Goal: Task Accomplishment & Management: Complete application form

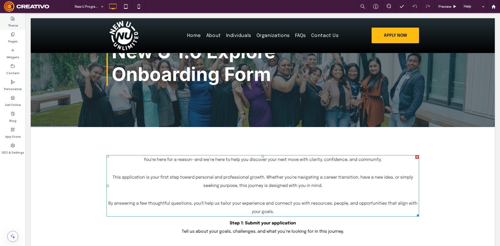
scroll to position [52, 0]
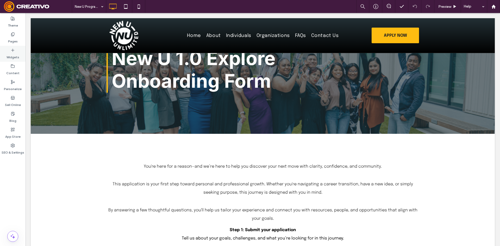
drag, startPoint x: 15, startPoint y: 45, endPoint x: 18, endPoint y: 46, distance: 2.9
click at [16, 44] on div "Pages" at bounding box center [13, 38] width 26 height 16
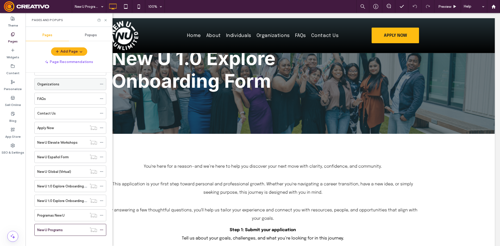
scroll to position [53, 0]
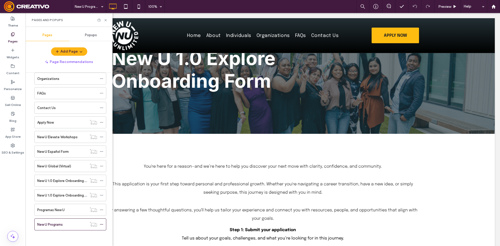
click at [64, 128] on ol "Home About Individuals Apply Now Organizations FAQs Contact Us Apply Now New U …" at bounding box center [67, 130] width 78 height 202
click at [66, 137] on label "New U Elevate Workshops" at bounding box center [57, 137] width 40 height 9
click at [64, 155] on div "New U Español Form" at bounding box center [62, 151] width 50 height 11
click at [68, 138] on label "New U Elevate Workshops" at bounding box center [57, 137] width 40 height 9
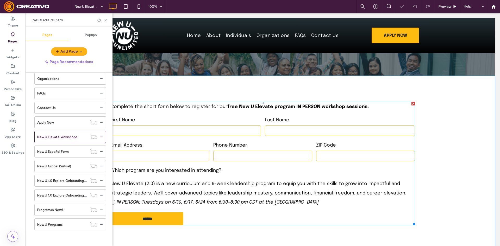
scroll to position [78, 0]
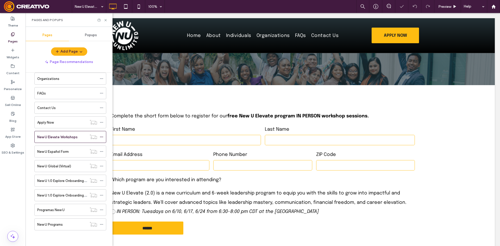
click at [53, 154] on label "New U Español Form" at bounding box center [53, 151] width 32 height 9
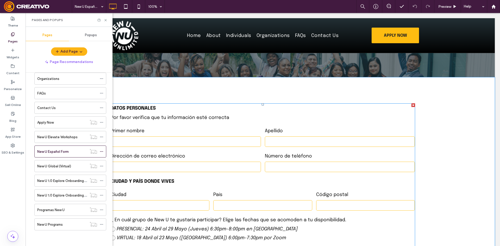
scroll to position [78, 0]
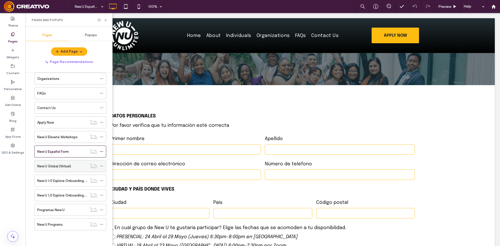
click at [65, 171] on div "New U Global (Virtual)" at bounding box center [62, 165] width 50 height 11
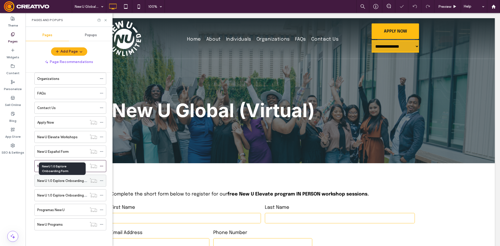
click at [69, 180] on label "New U 1.0 Explore Onboarding Form" at bounding box center [64, 180] width 55 height 9
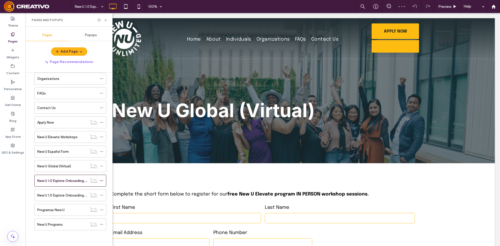
click at [69, 196] on label "New U 1.0 Explore Onboarding Form Español" at bounding box center [71, 195] width 68 height 9
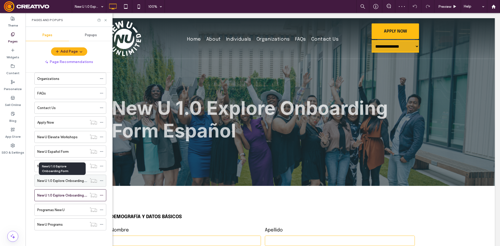
click at [77, 178] on label "New U 1.0 Explore Onboarding Form" at bounding box center [64, 180] width 55 height 9
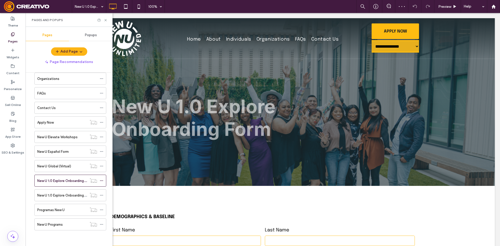
click at [79, 194] on label "New U 1.0 Explore Onboarding Form Español" at bounding box center [71, 195] width 68 height 9
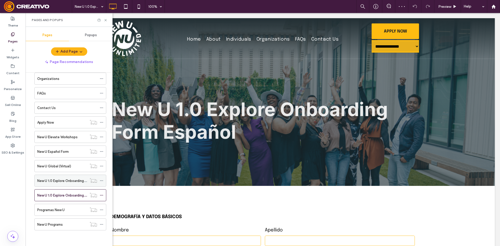
click at [78, 179] on label "New U 1.0 Explore Onboarding Form" at bounding box center [64, 180] width 55 height 9
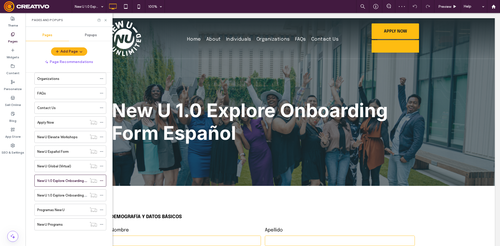
click at [66, 206] on div "Programas New U" at bounding box center [62, 209] width 50 height 11
click at [72, 209] on div at bounding box center [250, 123] width 500 height 246
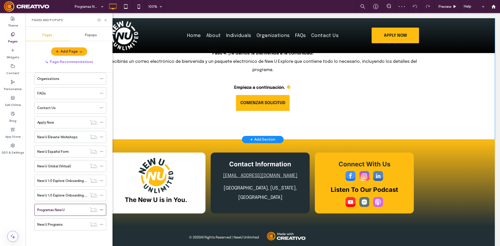
scroll to position [321, 0]
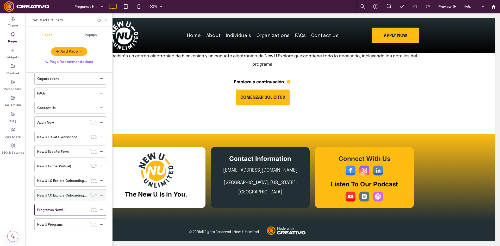
click at [64, 193] on label "New U 1.0 Explore Onboarding Form Español" at bounding box center [71, 195] width 68 height 9
click at [71, 138] on label "New U Elevate Workshops" at bounding box center [57, 137] width 40 height 9
click at [12, 154] on label "SEO & Settings" at bounding box center [13, 151] width 23 height 7
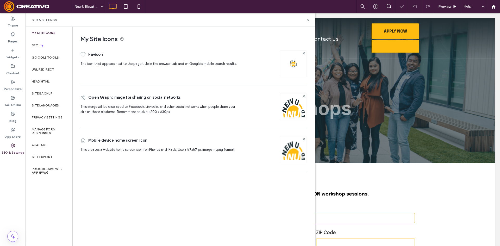
select select "Language Translate Widget"
click at [66, 88] on div "Site Backup" at bounding box center [49, 94] width 47 height 12
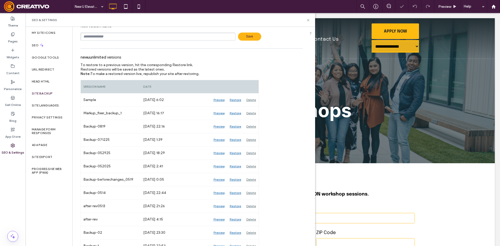
scroll to position [42, 0]
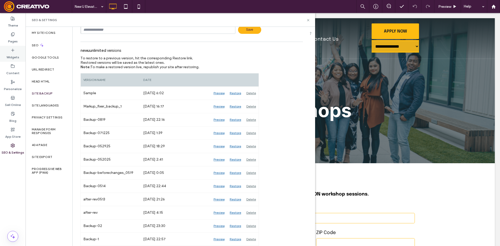
click at [12, 46] on div "Widgets" at bounding box center [13, 54] width 26 height 16
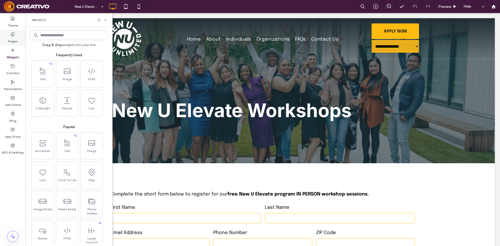
click at [15, 37] on label "Pages" at bounding box center [13, 39] width 10 height 7
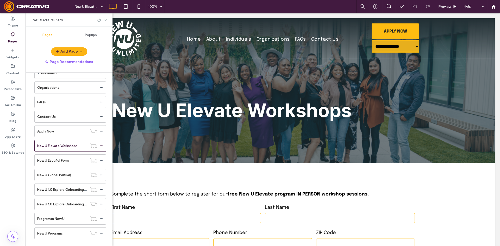
scroll to position [53, 0]
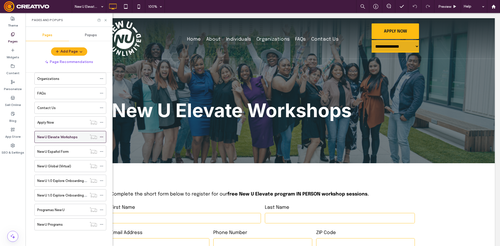
click at [73, 138] on label "New U Elevate Workshops" at bounding box center [57, 137] width 40 height 9
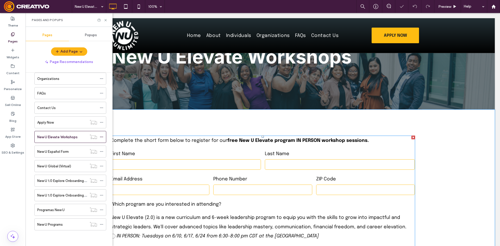
scroll to position [52, 0]
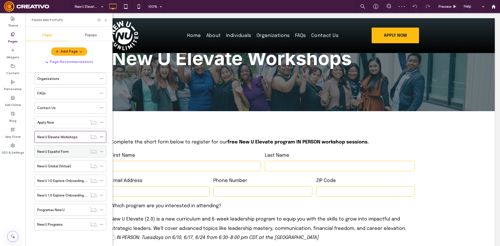
click at [63, 149] on label "New U Español Form" at bounding box center [53, 151] width 32 height 9
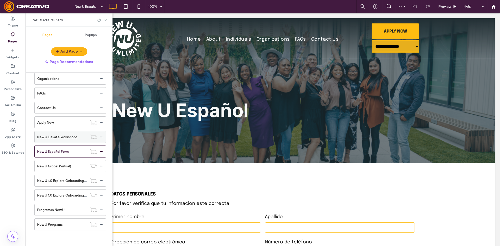
click at [69, 136] on label "New U Elevate Workshops" at bounding box center [57, 137] width 40 height 9
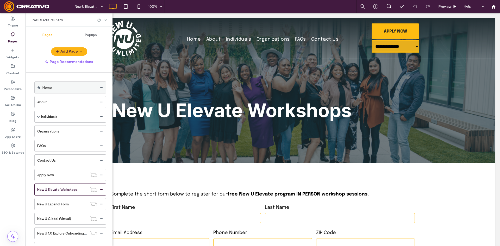
click at [75, 89] on div "Home" at bounding box center [69, 87] width 55 height 5
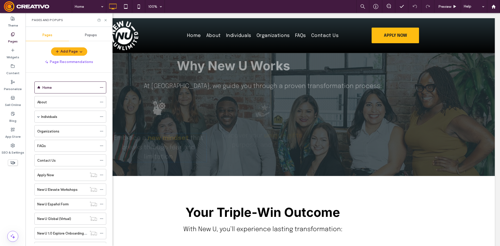
scroll to position [1120, 0]
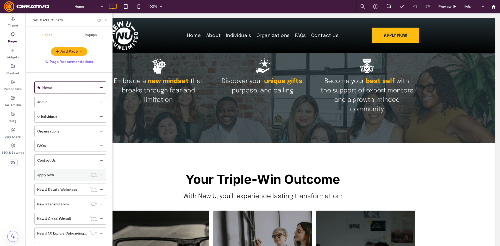
click at [55, 179] on div "Apply Now" at bounding box center [62, 174] width 50 height 11
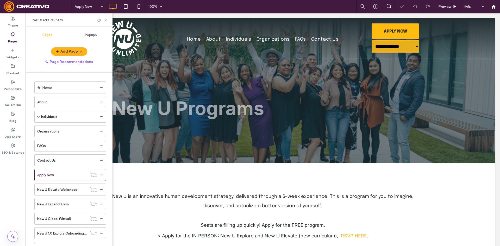
click at [108, 20] on div "Pages and Popups" at bounding box center [69, 20] width 87 height 14
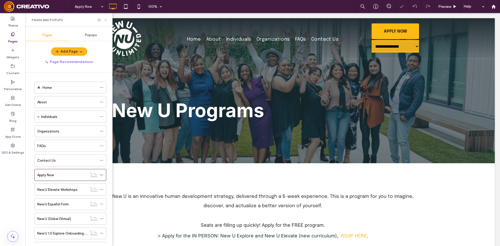
click at [106, 20] on use at bounding box center [105, 20] width 2 height 2
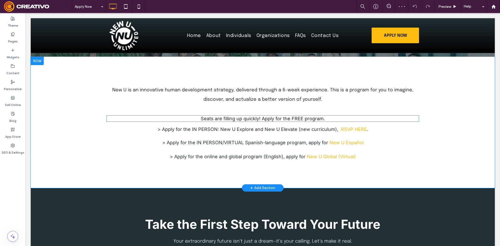
scroll to position [104, 0]
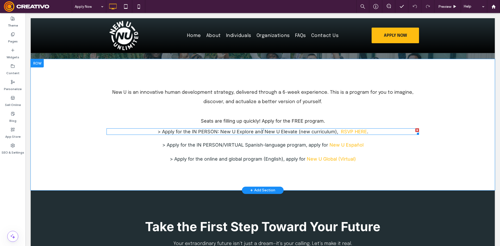
click at [348, 132] on link "RSVP HERE" at bounding box center [354, 131] width 26 height 5
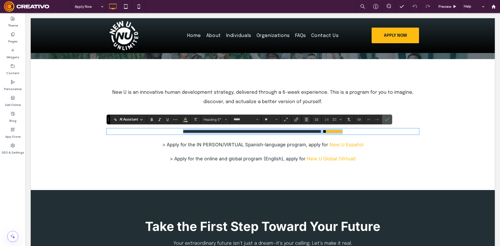
click at [342, 132] on link "*********" at bounding box center [334, 131] width 16 height 5
click at [338, 134] on link "*********" at bounding box center [334, 131] width 16 height 5
click at [386, 122] on span "Confirm" at bounding box center [386, 119] width 2 height 9
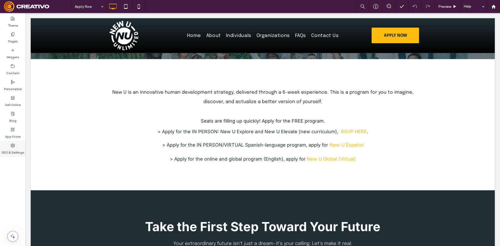
click at [12, 150] on label "SEO & Settings" at bounding box center [13, 151] width 23 height 7
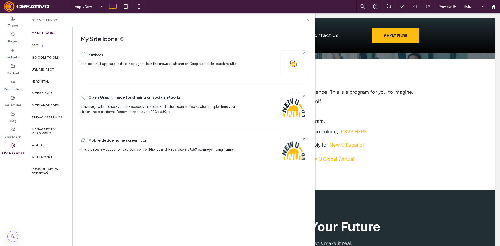
click at [309, 20] on icon at bounding box center [308, 20] width 4 height 4
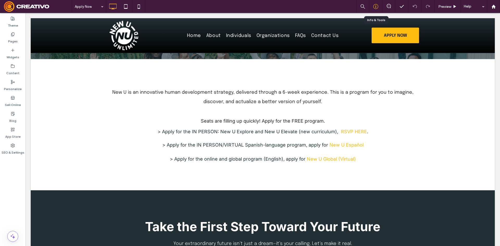
click at [374, 11] on div at bounding box center [375, 6] width 13 height 13
click at [373, 6] on div at bounding box center [375, 6] width 13 height 5
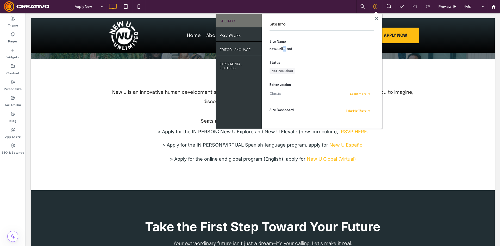
click at [286, 46] on section "Site Name newuunlimited" at bounding box center [322, 45] width 105 height 13
click at [283, 40] on div at bounding box center [283, 40] width 0 height 0
click at [288, 47] on span "newuunlimited" at bounding box center [281, 49] width 23 height 4
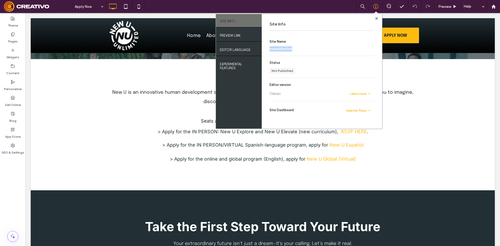
copy span "newuunlimited"
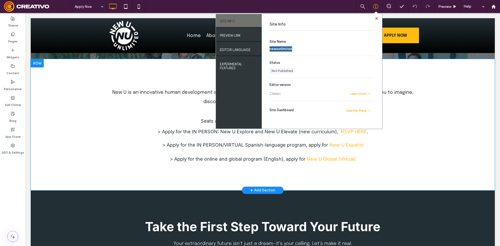
click at [335, 171] on div "New U is an innovative human development strategy, delivered through a 6-week e…" at bounding box center [263, 124] width 464 height 131
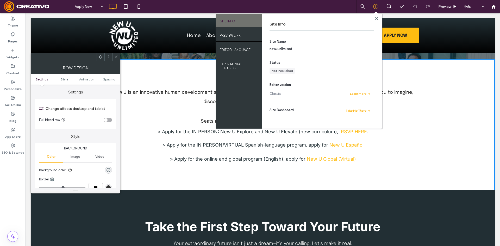
click at [114, 59] on div at bounding box center [116, 57] width 8 height 8
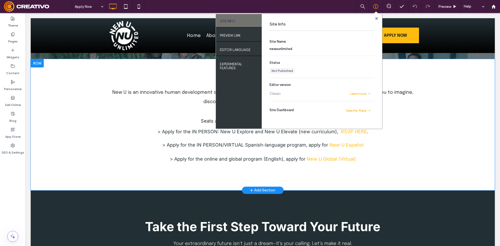
click at [94, 123] on div "New U is an innovative human development strategy, delivered through a 6-week e…" at bounding box center [263, 124] width 464 height 131
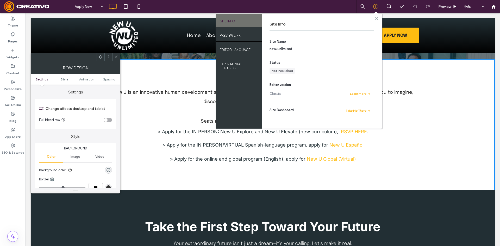
click at [377, 18] on use at bounding box center [376, 18] width 3 height 3
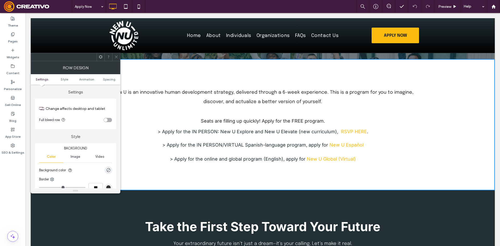
click at [116, 58] on icon at bounding box center [116, 57] width 4 height 4
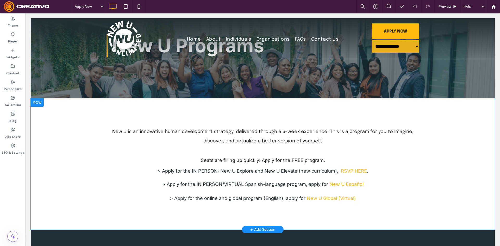
scroll to position [0, 0]
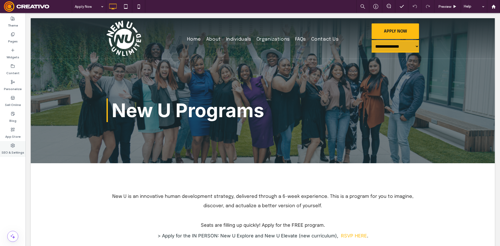
click at [15, 147] on div "SEO & Settings" at bounding box center [13, 149] width 26 height 16
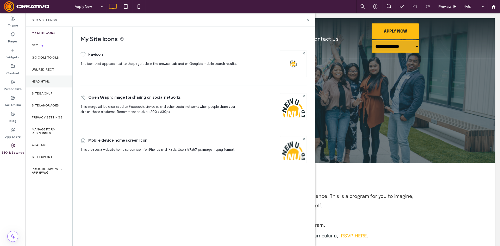
click at [53, 86] on div "Head HTML" at bounding box center [49, 82] width 47 height 12
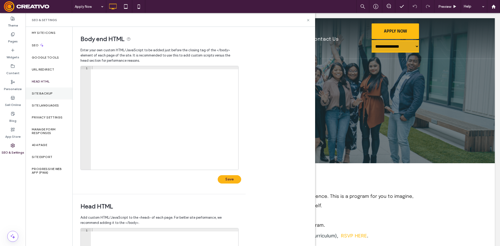
click at [55, 93] on div "Site Backup" at bounding box center [49, 94] width 47 height 12
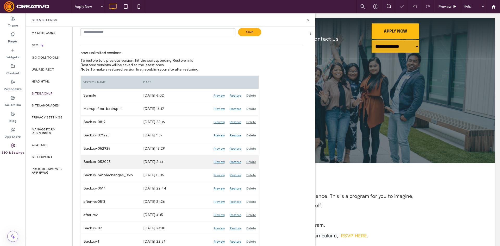
scroll to position [42, 0]
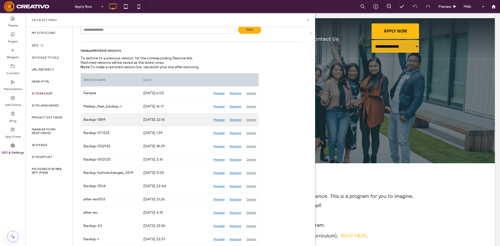
click at [219, 120] on div "Preview" at bounding box center [219, 119] width 16 height 13
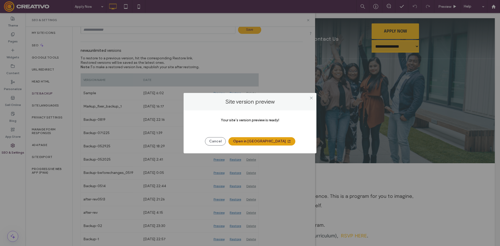
click at [258, 140] on button "Open in [GEOGRAPHIC_DATA]" at bounding box center [261, 141] width 67 height 8
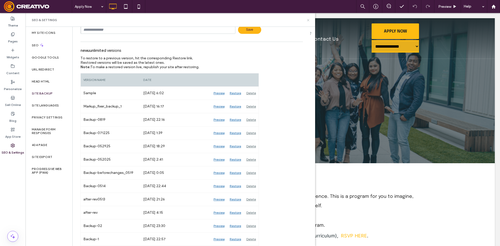
click at [309, 21] on icon at bounding box center [308, 20] width 4 height 4
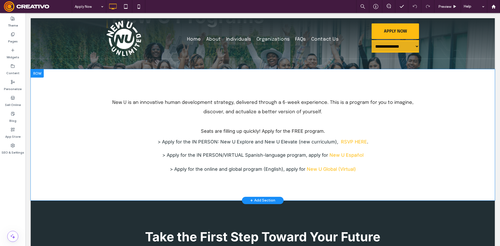
scroll to position [156, 0]
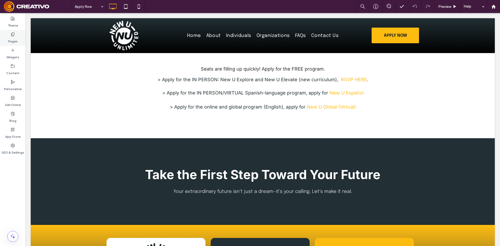
click at [11, 40] on label "Pages" at bounding box center [13, 39] width 10 height 7
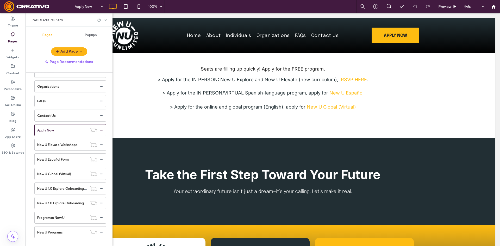
scroll to position [52, 0]
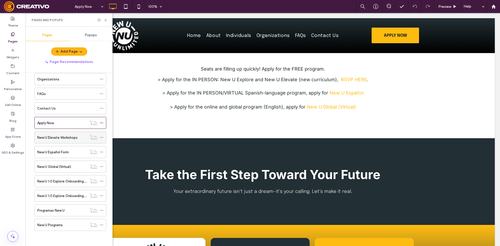
click at [75, 140] on label "New U Elevate Workshops" at bounding box center [57, 137] width 40 height 9
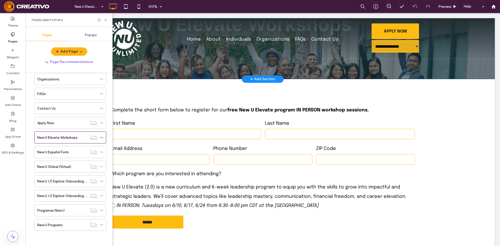
scroll to position [104, 0]
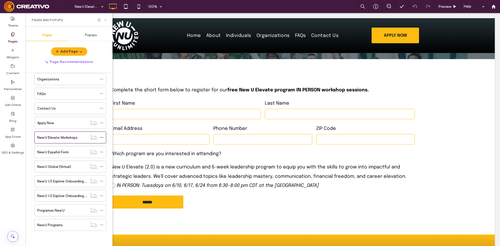
click at [106, 20] on icon at bounding box center [106, 20] width 4 height 4
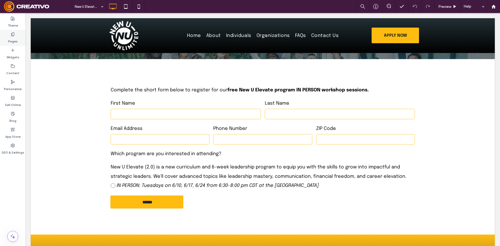
click at [10, 36] on label "Pages" at bounding box center [13, 39] width 10 height 7
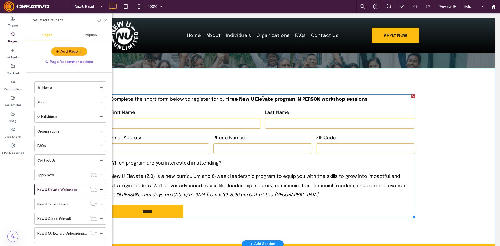
scroll to position [78, 0]
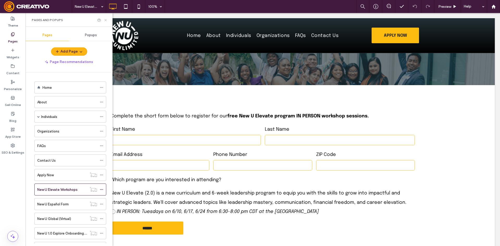
drag, startPoint x: 107, startPoint y: 18, endPoint x: 81, endPoint y: 5, distance: 28.7
click at [107, 18] on icon at bounding box center [106, 20] width 4 height 4
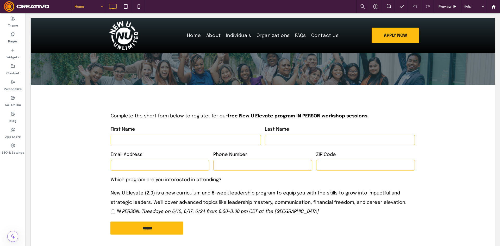
click at [98, 13] on input at bounding box center [88, 6] width 26 height 13
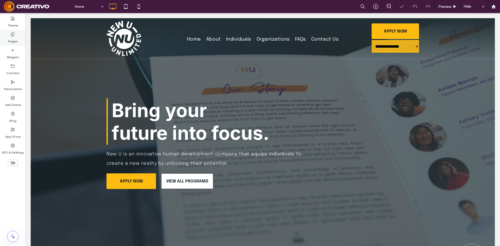
click at [12, 41] on label "Pages" at bounding box center [13, 39] width 10 height 7
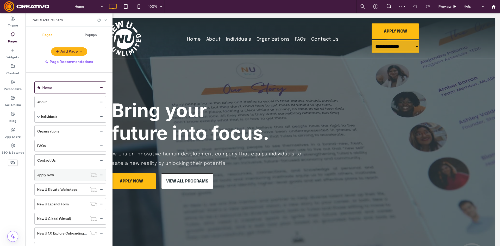
click at [71, 174] on div "Apply Now" at bounding box center [62, 174] width 50 height 5
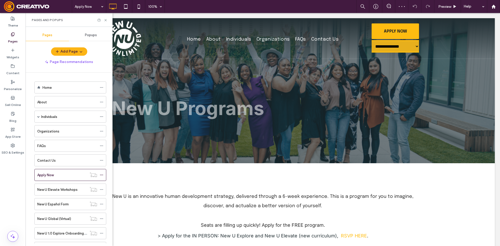
click at [103, 21] on div at bounding box center [102, 20] width 10 height 4
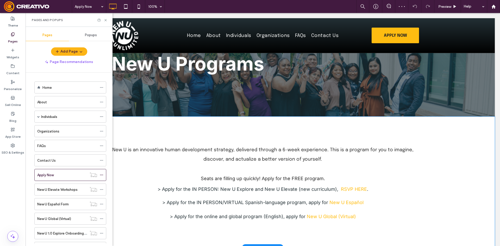
scroll to position [104, 0]
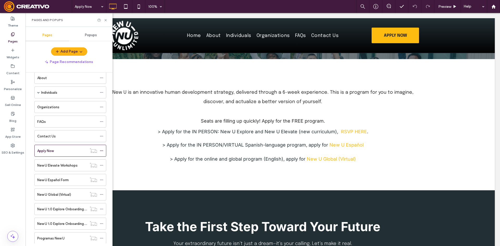
scroll to position [26, 0]
drag, startPoint x: 71, startPoint y: 176, endPoint x: 85, endPoint y: 175, distance: 13.8
click at [71, 176] on div "New U Español Form" at bounding box center [62, 178] width 50 height 5
click at [106, 21] on icon at bounding box center [106, 20] width 4 height 4
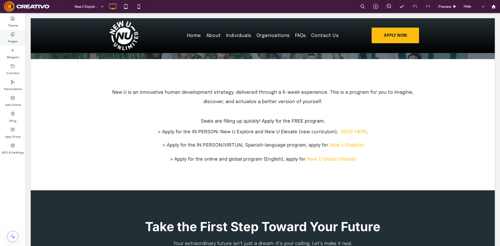
drag, startPoint x: 8, startPoint y: 41, endPoint x: 9, endPoint y: 37, distance: 4.1
click at [9, 41] on div "Pages" at bounding box center [13, 38] width 26 height 16
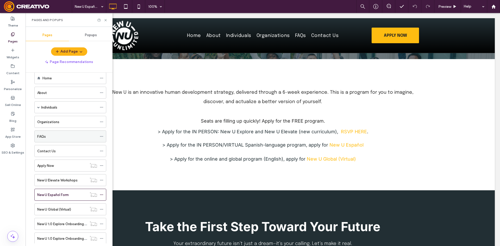
scroll to position [26, 0]
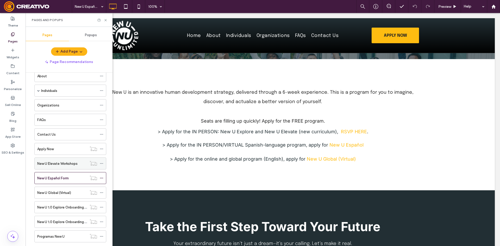
click at [65, 159] on div "New U Elevate Workshops" at bounding box center [62, 163] width 50 height 11
click at [69, 178] on div "New U Español Form" at bounding box center [62, 178] width 50 height 5
click at [56, 194] on label "New U Global (Virtual)" at bounding box center [54, 192] width 34 height 9
click at [64, 178] on label "New U Español Form" at bounding box center [53, 178] width 32 height 9
click at [67, 210] on div "New U 1.0 Explore Onboarding Form" at bounding box center [62, 207] width 50 height 11
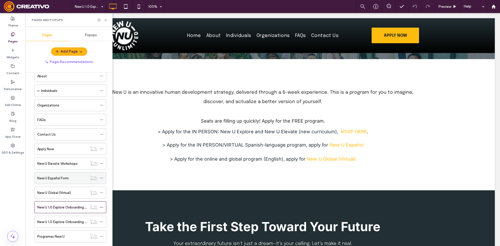
click at [72, 179] on div "New U Español Form" at bounding box center [62, 178] width 50 height 5
click at [76, 164] on label "New U Elevate Workshops" at bounding box center [57, 163] width 40 height 9
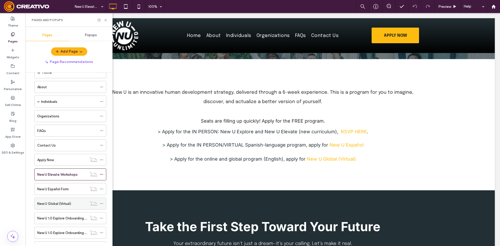
scroll to position [53, 0]
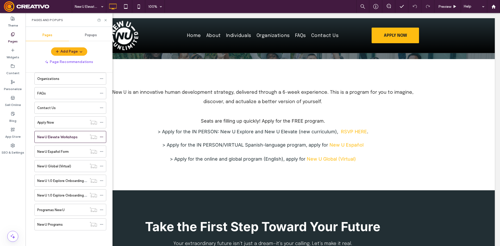
click at [74, 145] on ol "Home About Individuals Apply Now Organizations FAQs Contact Us Apply Now New U …" at bounding box center [67, 130] width 78 height 202
click at [73, 155] on div "New U Español Form" at bounding box center [62, 151] width 50 height 11
click at [106, 20] on use at bounding box center [105, 20] width 2 height 2
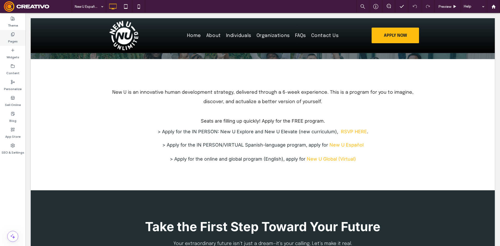
click at [13, 41] on label "Pages" at bounding box center [13, 39] width 10 height 7
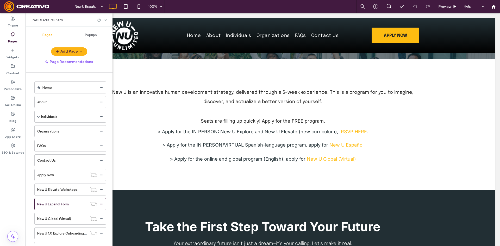
click at [73, 221] on div "New U Global (Virtual)" at bounding box center [62, 218] width 50 height 5
click at [105, 20] on use at bounding box center [105, 20] width 2 height 2
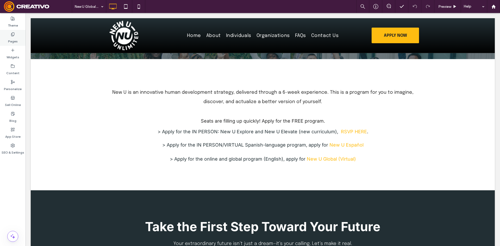
click at [9, 38] on label "Pages" at bounding box center [13, 39] width 10 height 7
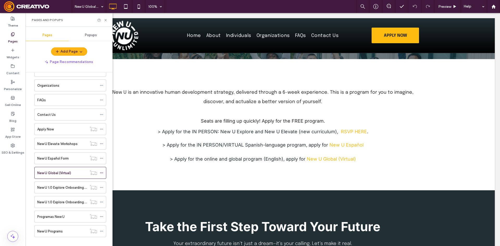
scroll to position [52, 0]
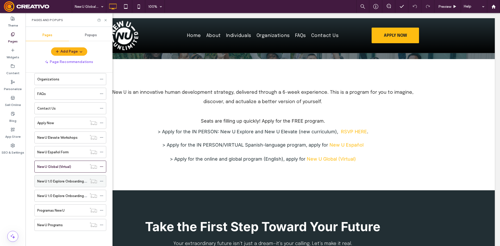
click at [74, 184] on label "New U 1.0 Explore Onboarding Form" at bounding box center [64, 181] width 55 height 9
click at [105, 21] on icon at bounding box center [106, 20] width 4 height 4
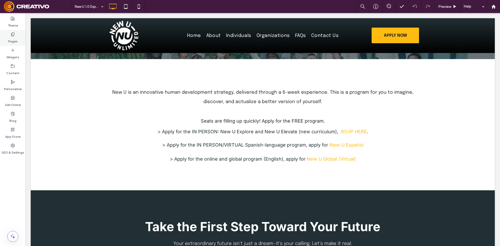
click at [7, 45] on div "Pages" at bounding box center [13, 38] width 26 height 16
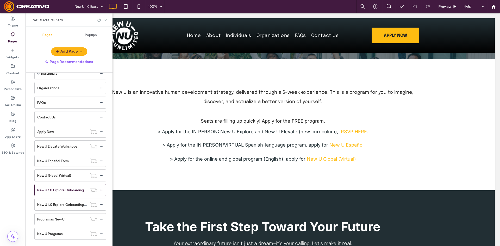
scroll to position [53, 0]
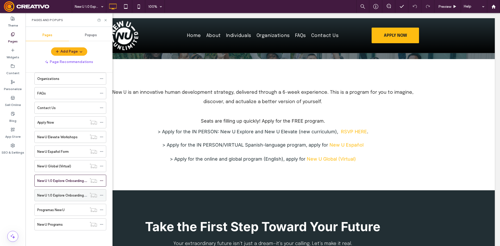
click at [75, 199] on div "New U 1.0 Explore Onboarding Form Español" at bounding box center [62, 195] width 50 height 11
click at [70, 135] on label "New U Elevate Workshops" at bounding box center [57, 137] width 40 height 9
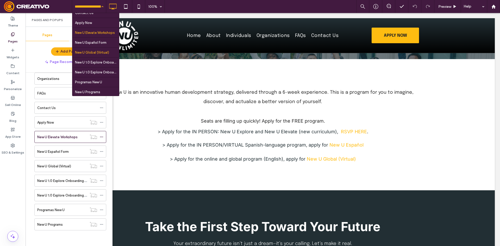
scroll to position [65, 0]
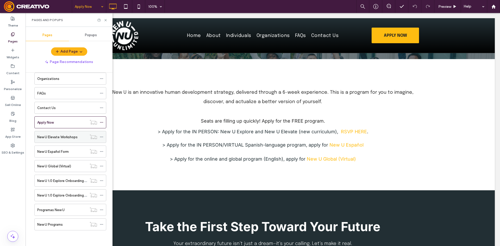
click at [71, 139] on label "New U Elevate Workshops" at bounding box center [57, 137] width 40 height 9
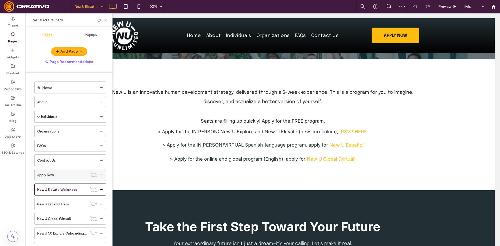
click at [61, 173] on div "Apply Now" at bounding box center [62, 174] width 50 height 5
click at [37, 116] on div "Individuals" at bounding box center [70, 117] width 72 height 12
click at [40, 116] on span at bounding box center [38, 116] width 3 height 3
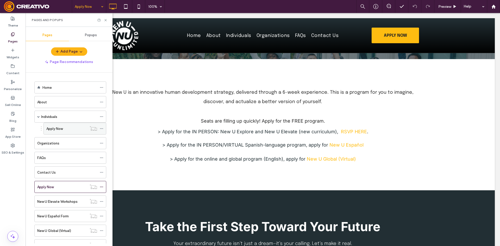
click at [61, 131] on label "Apply Now" at bounding box center [54, 128] width 16 height 9
click at [104, 21] on icon at bounding box center [106, 20] width 4 height 4
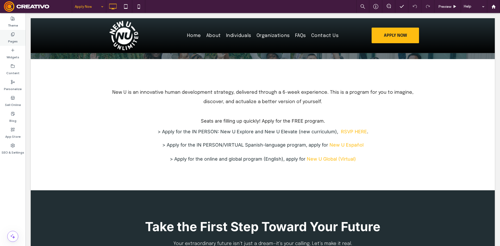
click at [11, 41] on label "Pages" at bounding box center [13, 39] width 10 height 7
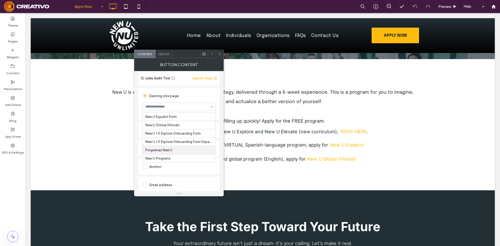
scroll to position [52, 0]
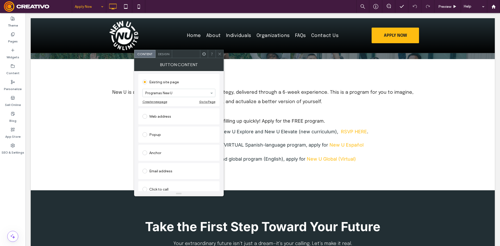
click at [222, 53] on div at bounding box center [220, 54] width 8 height 8
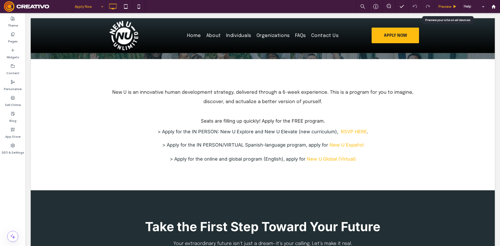
click at [446, 10] on div "Preview" at bounding box center [447, 6] width 27 height 13
click at [453, 10] on div "Preview" at bounding box center [447, 6] width 27 height 13
click at [450, 9] on span "Preview" at bounding box center [444, 6] width 13 height 4
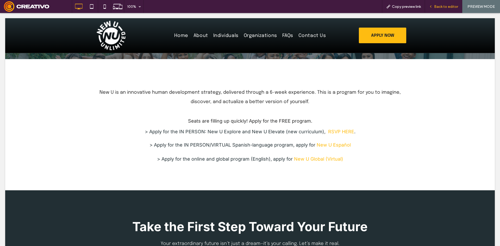
click at [444, 8] on span "Back to editor" at bounding box center [446, 6] width 24 height 4
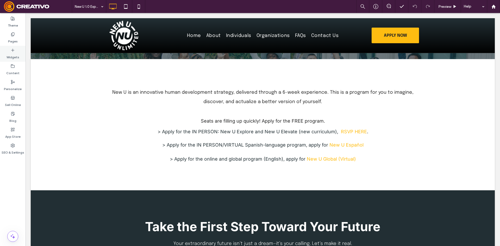
click at [10, 47] on div "Widgets" at bounding box center [13, 54] width 26 height 16
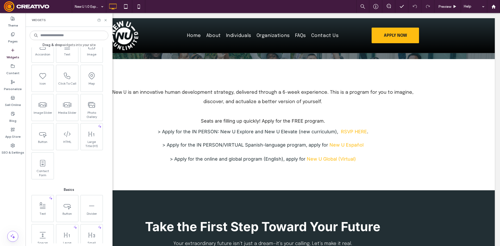
scroll to position [104, 0]
drag, startPoint x: 11, startPoint y: 35, endPoint x: 109, endPoint y: 144, distance: 147.4
click at [11, 35] on icon at bounding box center [13, 34] width 4 height 4
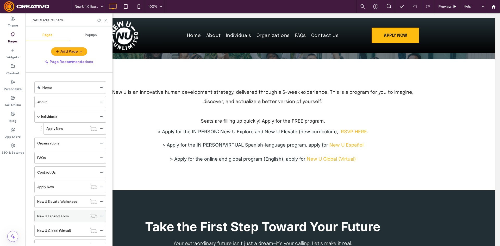
scroll to position [65, 0]
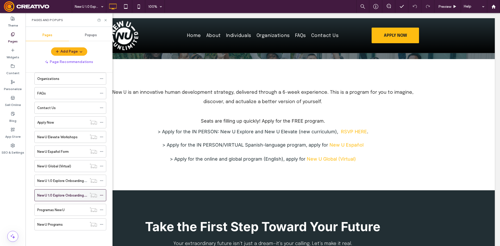
click at [61, 196] on label "New U 1.0 Explore Onboarding Form Español" at bounding box center [71, 195] width 68 height 9
click at [104, 21] on icon at bounding box center [106, 20] width 4 height 4
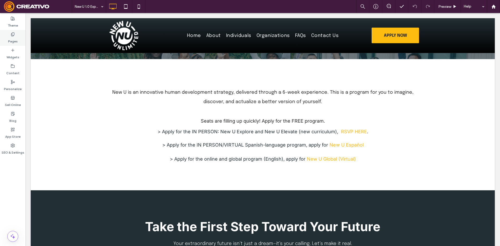
click at [2, 41] on div "Pages" at bounding box center [13, 38] width 26 height 16
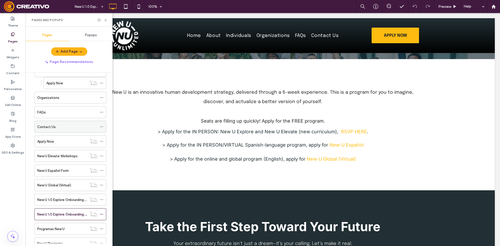
scroll to position [52, 0]
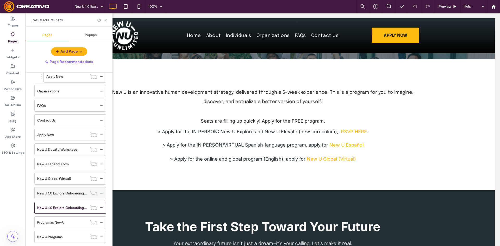
click at [61, 196] on div "New U 1.0 Explore Onboarding Form" at bounding box center [62, 193] width 50 height 11
click at [63, 208] on label "New U 1.0 Explore Onboarding Form Español" at bounding box center [71, 207] width 68 height 9
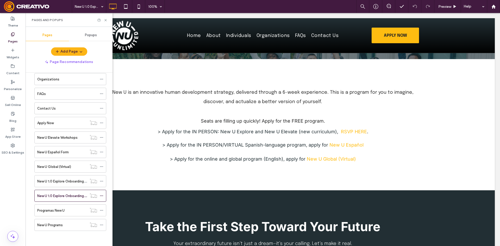
scroll to position [65, 0]
click at [68, 138] on label "New U Elevate Workshops" at bounding box center [57, 137] width 40 height 9
click at [377, 5] on icon at bounding box center [375, 6] width 5 height 5
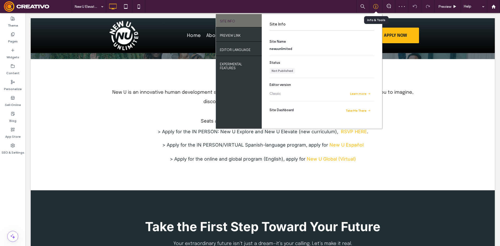
click at [374, 5] on icon at bounding box center [375, 6] width 5 height 5
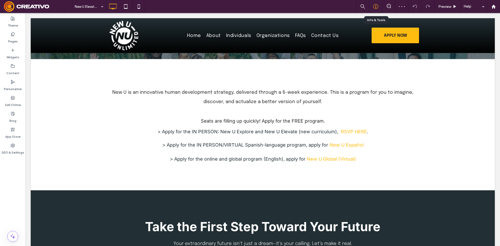
click at [376, 5] on use at bounding box center [375, 6] width 5 height 5
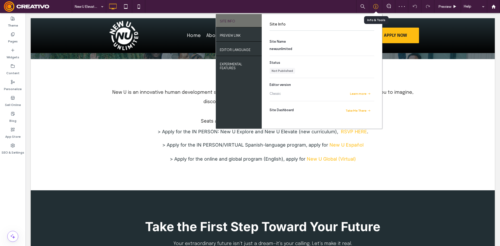
click at [376, 5] on use at bounding box center [375, 6] width 5 height 5
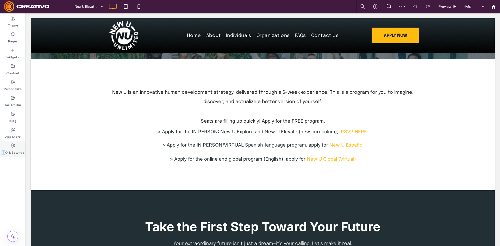
drag, startPoint x: 3, startPoint y: 147, endPoint x: 5, endPoint y: 151, distance: 4.7
click at [5, 146] on div "SEO & Settings" at bounding box center [13, 149] width 26 height 16
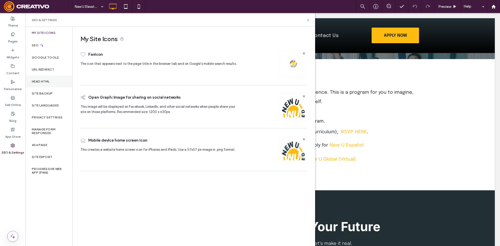
click at [48, 86] on div "Head HTML" at bounding box center [49, 82] width 47 height 12
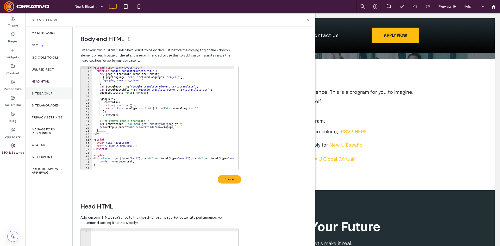
click at [39, 93] on label "Site Backup" at bounding box center [42, 94] width 21 height 4
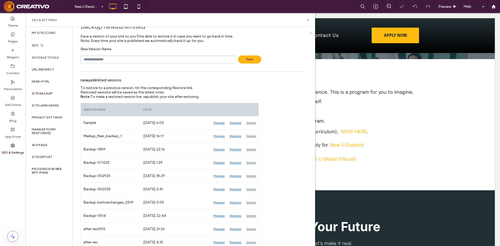
scroll to position [42, 0]
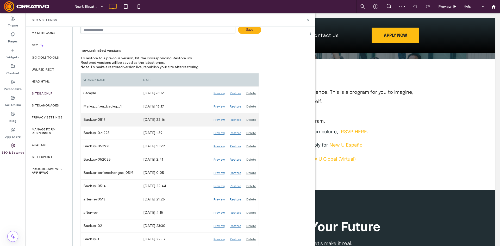
click at [221, 121] on div "Preview" at bounding box center [219, 119] width 16 height 13
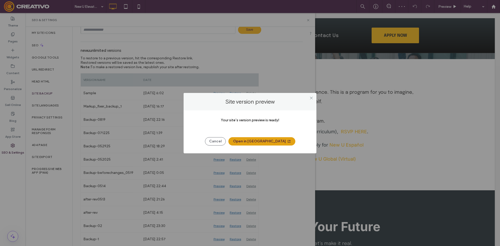
click at [261, 138] on button "Open in [GEOGRAPHIC_DATA]" at bounding box center [261, 141] width 67 height 8
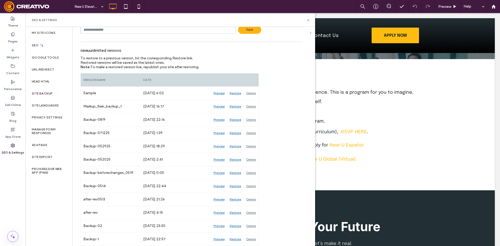
click at [309, 23] on div "SEO & Settings" at bounding box center [171, 20] width 290 height 14
click at [307, 21] on icon at bounding box center [308, 20] width 4 height 4
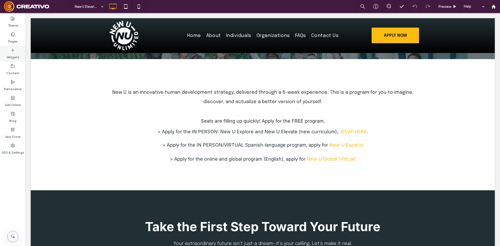
click at [14, 51] on icon at bounding box center [13, 50] width 4 height 4
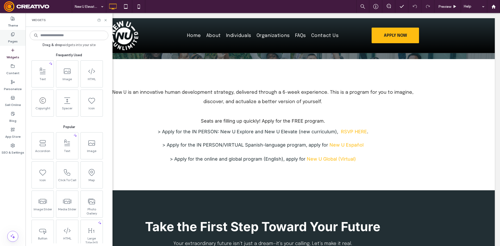
click at [14, 35] on icon at bounding box center [13, 34] width 4 height 4
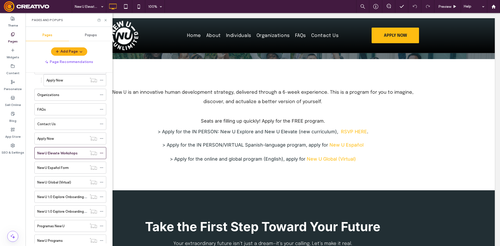
scroll to position [52, 0]
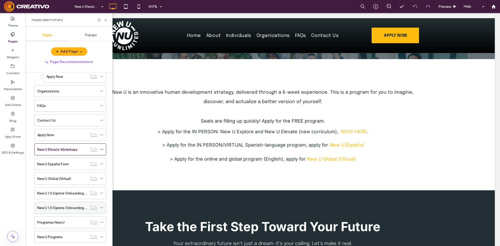
click at [76, 207] on label "New U 1.0 Explore Onboarding Form Español" at bounding box center [71, 207] width 68 height 9
click at [104, 20] on icon at bounding box center [106, 20] width 4 height 4
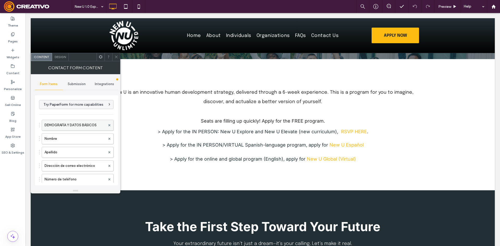
click at [81, 126] on label "DEMOGRAFÍA Y DATOS BÁSICOS" at bounding box center [75, 125] width 61 height 10
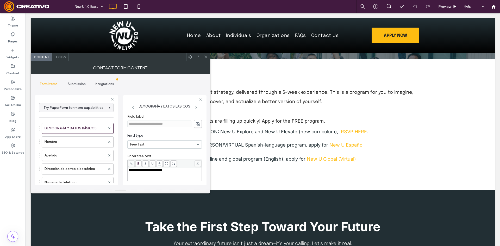
click at [170, 178] on div "**********" at bounding box center [164, 182] width 73 height 26
copy span "**********"
click at [8, 43] on label "Pages" at bounding box center [13, 39] width 10 height 7
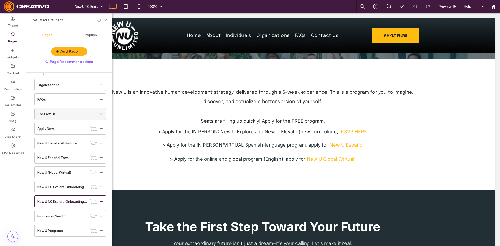
scroll to position [65, 0]
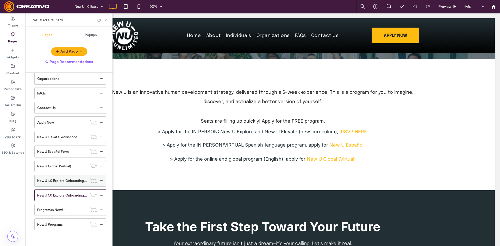
click at [64, 181] on label "New U 1.0 Explore Onboarding Form" at bounding box center [64, 180] width 55 height 9
click at [105, 20] on div "New U 1.0 Explore Onboarding Form 100% Preview Help Site Comments Team & Client…" at bounding box center [250, 123] width 500 height 246
click at [106, 21] on icon at bounding box center [106, 20] width 4 height 4
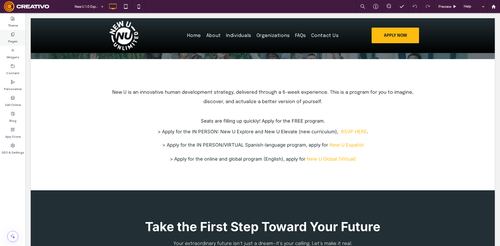
click at [16, 42] on label "Pages" at bounding box center [13, 39] width 10 height 7
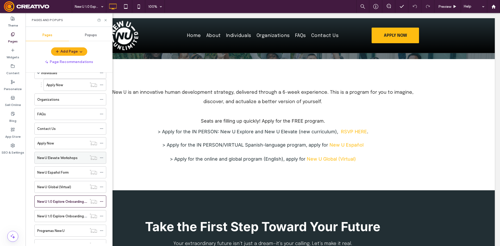
scroll to position [65, 0]
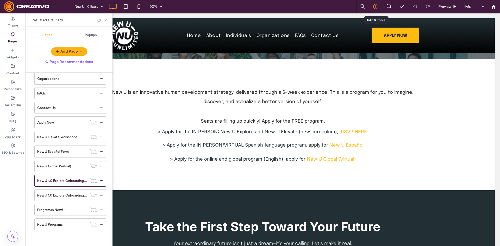
click at [375, 6] on icon at bounding box center [375, 6] width 5 height 5
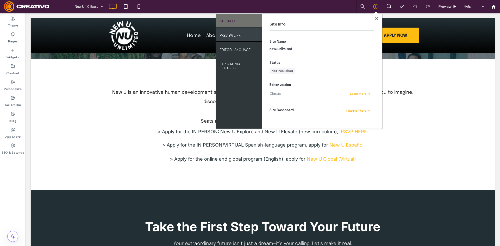
click at [245, 35] on div "PREVIEW LINK" at bounding box center [239, 34] width 46 height 13
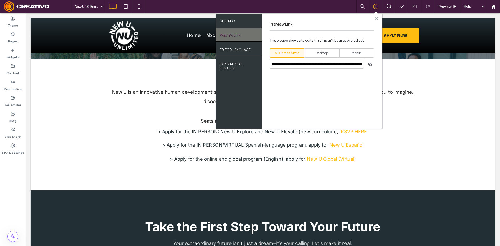
click at [377, 17] on icon at bounding box center [376, 18] width 3 height 3
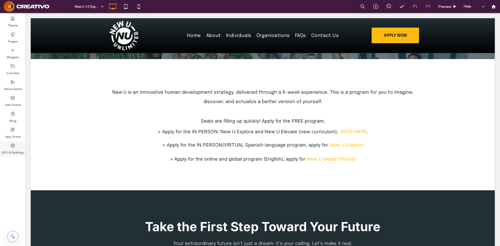
click at [18, 149] on label "SEO & Settings" at bounding box center [13, 151] width 23 height 7
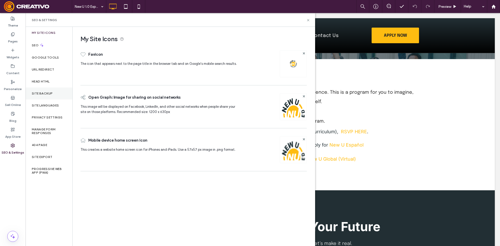
click at [50, 93] on label "Site Backup" at bounding box center [42, 94] width 21 height 4
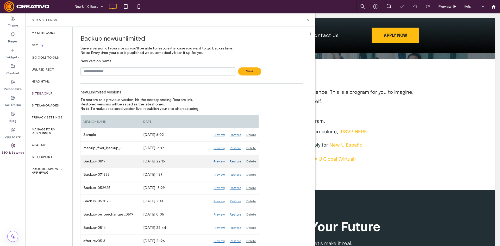
click at [221, 162] on div "Preview" at bounding box center [219, 161] width 16 height 13
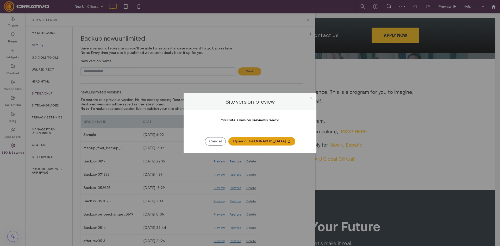
click at [261, 143] on button "Open in [GEOGRAPHIC_DATA]" at bounding box center [261, 141] width 67 height 8
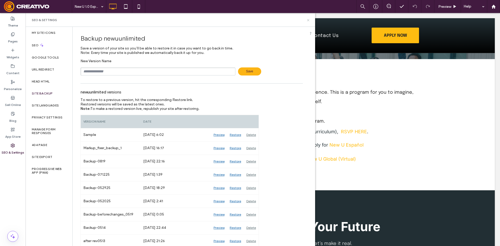
click at [307, 19] on icon at bounding box center [308, 20] width 4 height 4
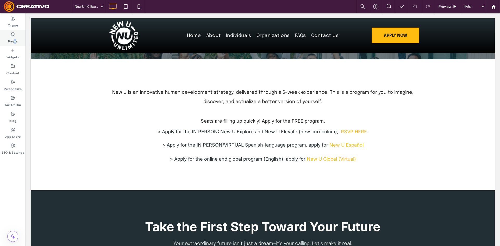
click at [16, 39] on label "Pages" at bounding box center [13, 39] width 10 height 7
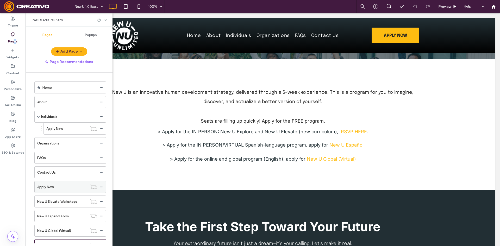
click at [67, 186] on div "Apply Now" at bounding box center [62, 186] width 50 height 5
click at [69, 130] on div "Apply Now" at bounding box center [66, 128] width 41 height 5
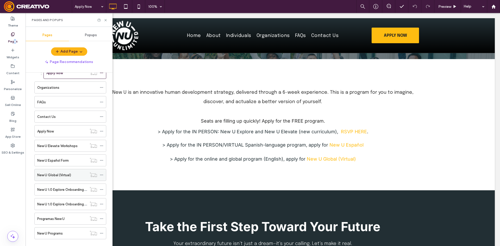
scroll to position [65, 0]
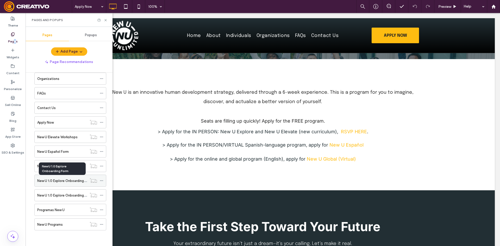
click at [70, 179] on label "New U 1.0 Explore Onboarding Form" at bounding box center [64, 180] width 55 height 9
click at [103, 19] on div at bounding box center [102, 20] width 10 height 4
click at [105, 19] on icon at bounding box center [106, 20] width 4 height 4
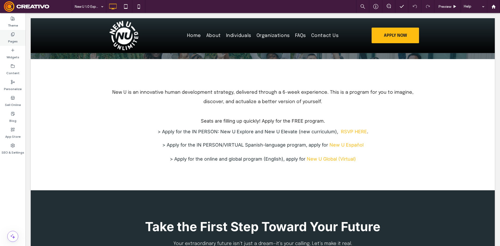
click at [15, 37] on label "Pages" at bounding box center [13, 39] width 10 height 7
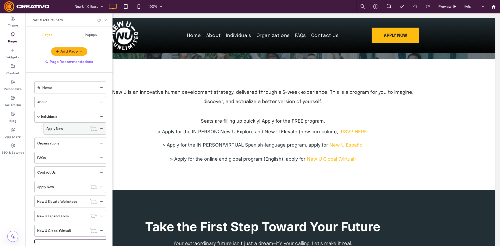
click at [72, 124] on div "Apply Now" at bounding box center [66, 128] width 41 height 11
click at [67, 185] on div "Apply Now" at bounding box center [62, 186] width 50 height 5
click at [106, 21] on icon at bounding box center [106, 20] width 4 height 4
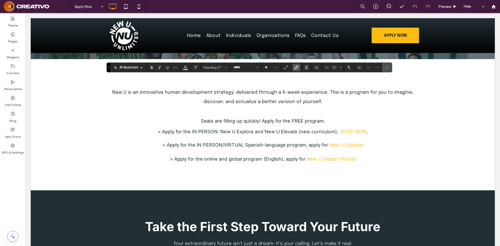
click at [298, 66] on icon "Link" at bounding box center [296, 67] width 4 height 4
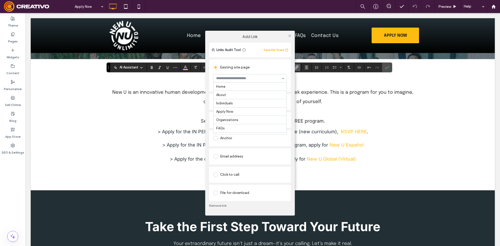
scroll to position [67, 0]
click at [290, 37] on icon at bounding box center [290, 36] width 4 height 4
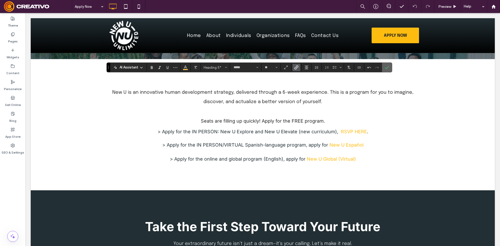
click at [388, 68] on icon "Confirm" at bounding box center [387, 67] width 4 height 4
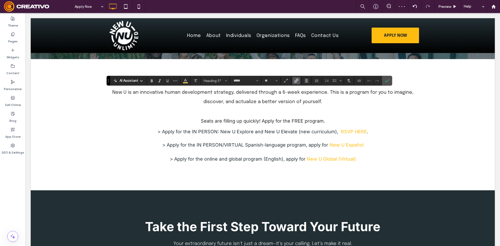
click at [297, 82] on icon "Link" at bounding box center [296, 81] width 4 height 4
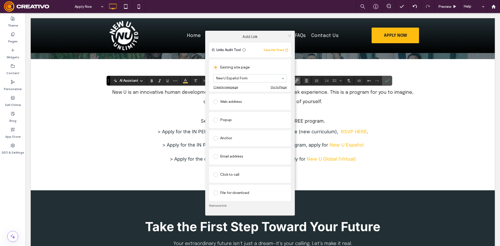
click at [290, 36] on icon at bounding box center [290, 36] width 4 height 4
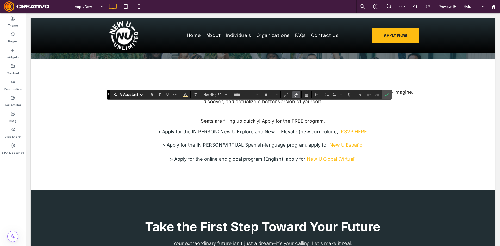
click at [298, 95] on icon "Link" at bounding box center [296, 95] width 4 height 4
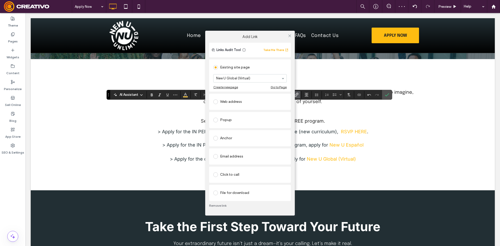
click at [292, 36] on div at bounding box center [290, 36] width 8 height 8
click at [290, 37] on icon at bounding box center [290, 36] width 4 height 4
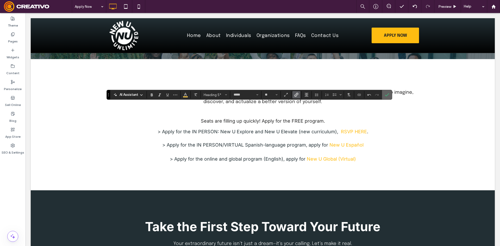
click at [385, 97] on icon "Confirm" at bounding box center [387, 95] width 4 height 4
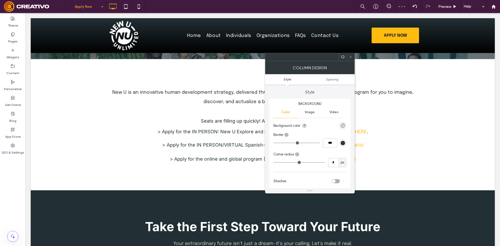
click at [353, 59] on div at bounding box center [351, 57] width 8 height 8
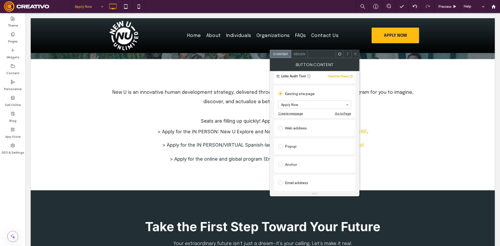
scroll to position [52, 0]
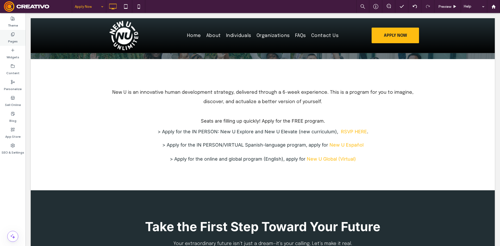
click at [14, 42] on label "Pages" at bounding box center [13, 39] width 10 height 7
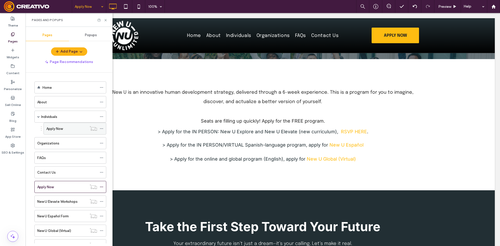
click at [80, 129] on div "Apply Now" at bounding box center [66, 128] width 41 height 5
click at [58, 184] on div "Apply Now" at bounding box center [62, 186] width 50 height 11
click at [66, 129] on div "Apply Now" at bounding box center [66, 128] width 41 height 5
click at [106, 19] on icon at bounding box center [106, 20] width 4 height 4
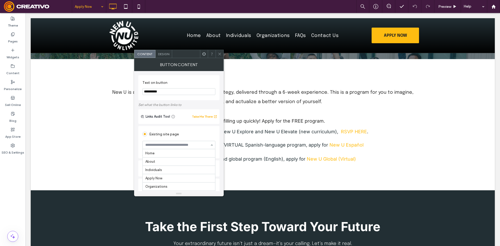
scroll to position [73, 0]
drag, startPoint x: 184, startPoint y: 141, endPoint x: 183, endPoint y: 144, distance: 3.0
click at [184, 141] on section "Programas New U" at bounding box center [178, 145] width 73 height 14
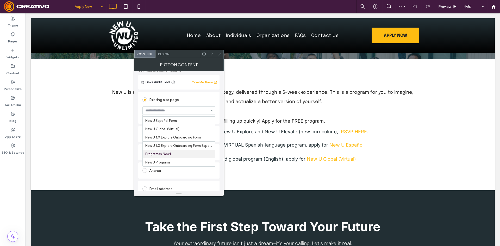
scroll to position [52, 0]
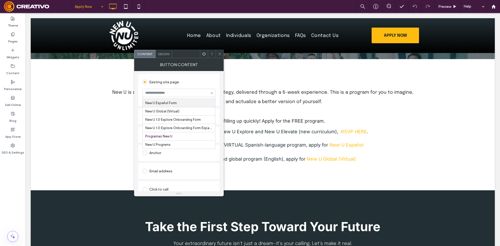
click at [219, 53] on icon at bounding box center [220, 54] width 4 height 4
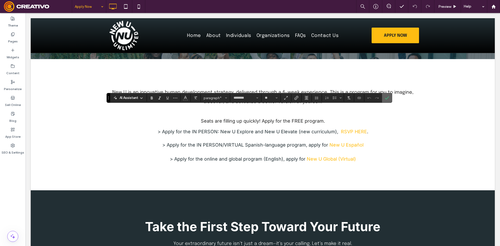
click at [386, 100] on span "Confirm" at bounding box center [386, 97] width 2 height 9
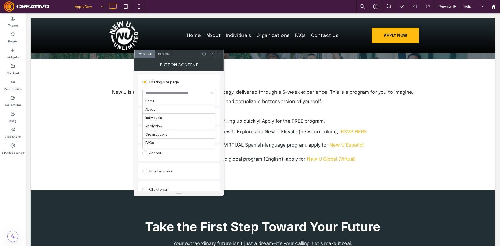
scroll to position [73, 0]
click at [219, 52] on icon at bounding box center [220, 54] width 4 height 4
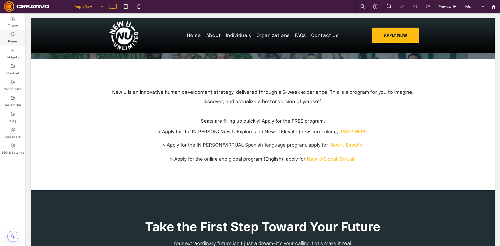
click at [17, 41] on label "Pages" at bounding box center [13, 39] width 10 height 7
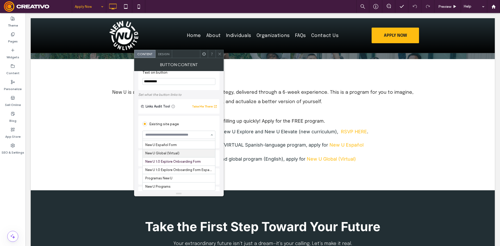
scroll to position [52, 0]
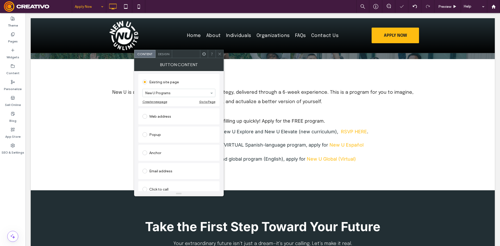
click at [221, 52] on icon at bounding box center [220, 54] width 4 height 4
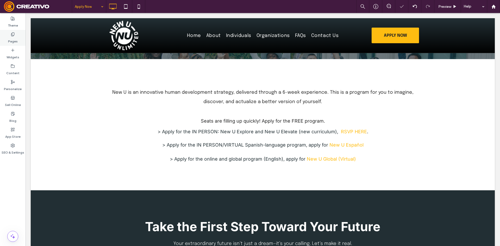
click at [16, 39] on label "Pages" at bounding box center [13, 39] width 10 height 7
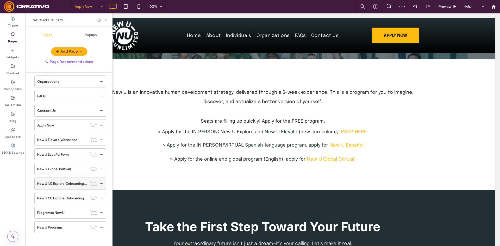
scroll to position [65, 0]
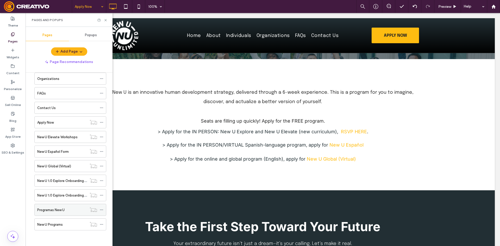
click at [67, 209] on div "Programas New U" at bounding box center [62, 209] width 50 height 5
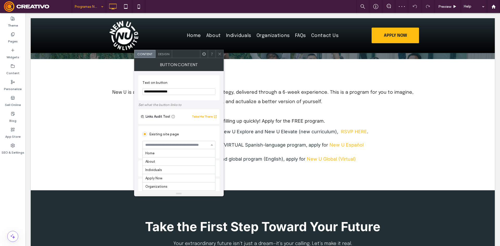
scroll to position [73, 0]
click at [219, 55] on icon at bounding box center [220, 54] width 4 height 4
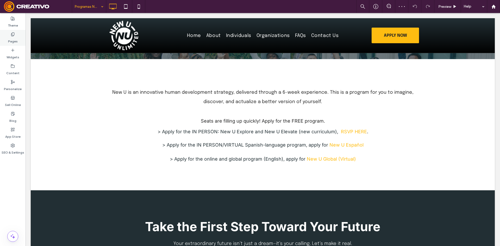
click at [8, 38] on div "Pages" at bounding box center [13, 38] width 26 height 16
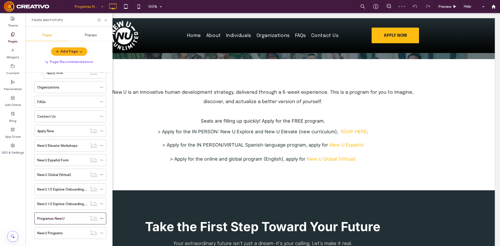
scroll to position [65, 0]
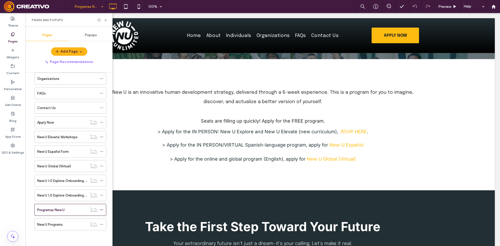
click at [77, 225] on div "New U Programs" at bounding box center [62, 224] width 50 height 5
click at [105, 21] on use at bounding box center [105, 20] width 2 height 2
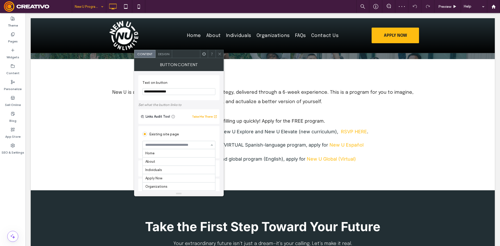
scroll to position [73, 0]
click at [218, 55] on icon at bounding box center [220, 54] width 4 height 4
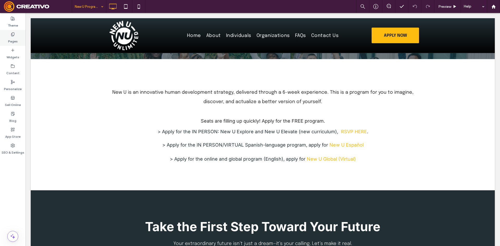
click at [6, 42] on div "Pages" at bounding box center [13, 38] width 26 height 16
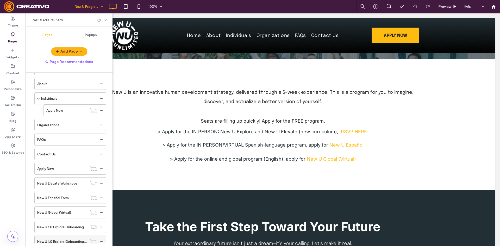
scroll to position [65, 0]
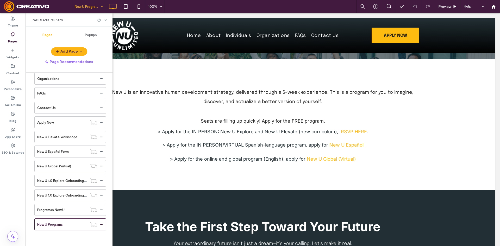
click at [61, 210] on label "Programas New U" at bounding box center [50, 209] width 27 height 9
click at [71, 179] on div at bounding box center [250, 123] width 500 height 246
click at [71, 179] on label "New U 1.0 Explore Onboarding Form" at bounding box center [64, 180] width 55 height 9
click at [105, 21] on use at bounding box center [105, 20] width 2 height 2
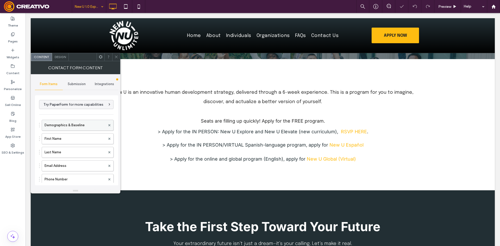
click at [73, 125] on label "Demographics & Baseline" at bounding box center [75, 125] width 61 height 10
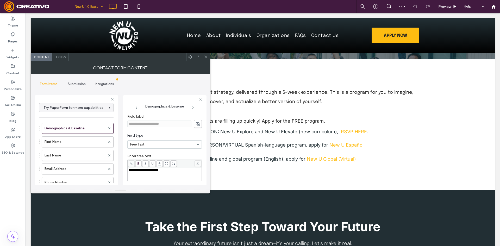
click at [196, 124] on icon at bounding box center [197, 124] width 5 height 6
click at [180, 127] on input "**********" at bounding box center [159, 124] width 64 height 7
paste input
type input "**********"
click at [139, 124] on input "**********" at bounding box center [159, 124] width 64 height 7
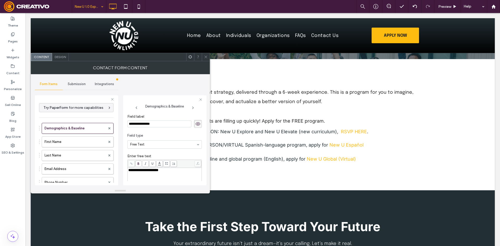
click at [179, 175] on div "**********" at bounding box center [164, 182] width 73 height 26
drag, startPoint x: 159, startPoint y: 172, endPoint x: 115, endPoint y: 166, distance: 44.8
click at [115, 166] on div "Try PaperForm for more capabilities Your Information First Name Last Name Email…" at bounding box center [76, 139] width 83 height 97
click at [196, 125] on use at bounding box center [198, 123] width 5 height 3
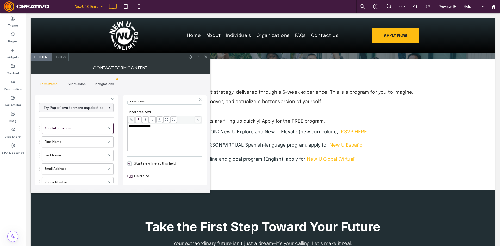
scroll to position [50, 0]
click at [202, 58] on div at bounding box center [206, 57] width 8 height 8
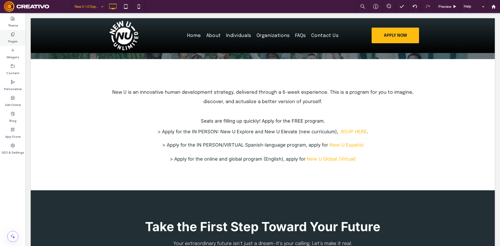
click at [13, 42] on label "Pages" at bounding box center [13, 39] width 10 height 7
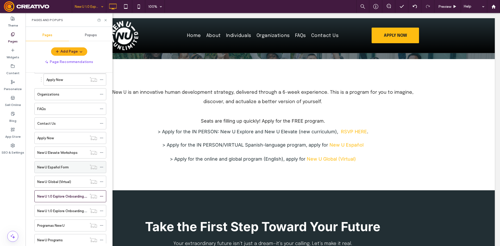
scroll to position [52, 0]
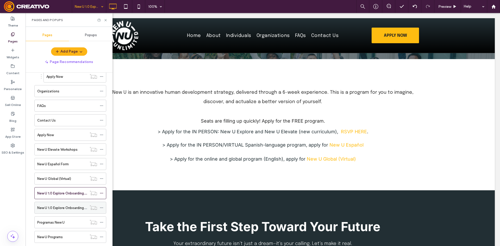
click at [72, 212] on div "New U 1.0 Explore Onboarding Form Español" at bounding box center [62, 207] width 50 height 11
click at [108, 20] on div "Pages and Popups" at bounding box center [69, 20] width 87 height 14
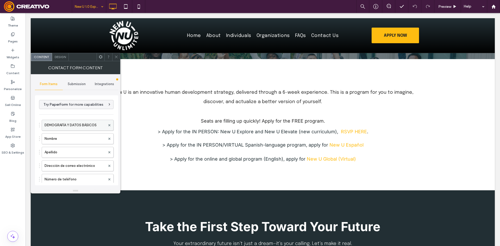
click at [69, 120] on div "DEMOGRAFÍA Y DATOS BÁSICOS" at bounding box center [78, 125] width 72 height 11
click at [72, 124] on label "DEMOGRAFÍA Y DATOS BÁSICOS" at bounding box center [75, 125] width 61 height 10
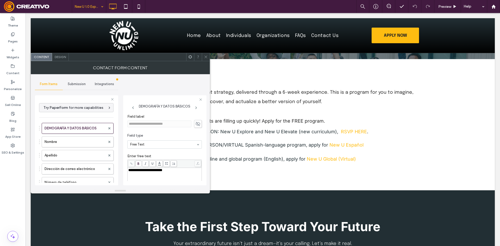
click at [197, 125] on icon at bounding box center [197, 124] width 5 height 6
click at [177, 127] on input "**********" at bounding box center [159, 124] width 64 height 7
paste input
type input "**********"
click at [180, 127] on input "**********" at bounding box center [159, 124] width 64 height 7
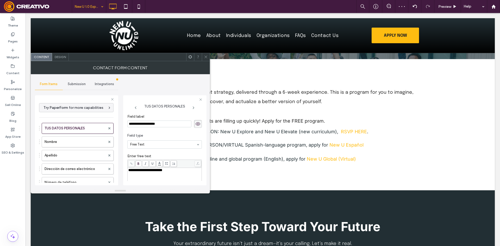
click at [181, 173] on div "**********" at bounding box center [164, 182] width 73 height 26
drag, startPoint x: 166, startPoint y: 173, endPoint x: 103, endPoint y: 167, distance: 63.1
click at [103, 167] on div "Try PaperForm for more capabilities TUS DATOS PERSONALES Nombre Apellido Direcc…" at bounding box center [76, 139] width 83 height 97
click at [186, 175] on div "**********" at bounding box center [164, 182] width 73 height 26
click at [195, 122] on icon at bounding box center [197, 124] width 5 height 6
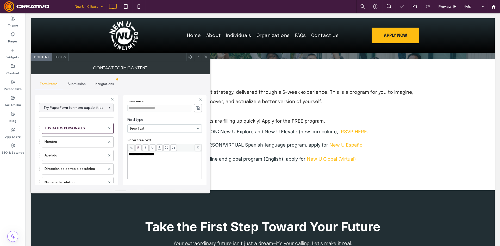
scroll to position [50, 0]
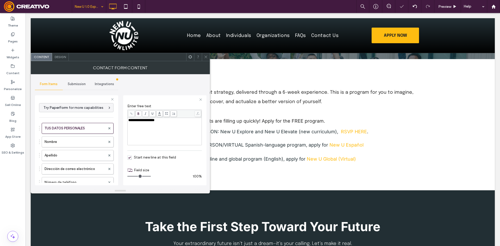
click at [206, 57] on icon at bounding box center [206, 57] width 4 height 4
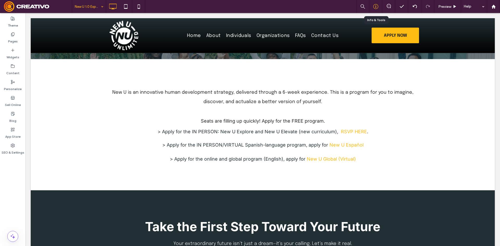
click at [373, 5] on icon at bounding box center [375, 6] width 5 height 5
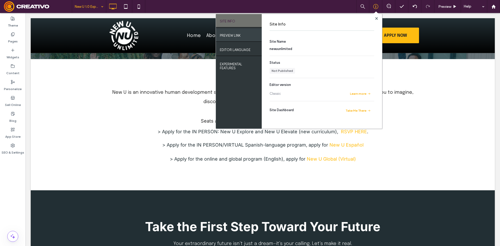
click at [240, 36] on label "PREVIEW LINK" at bounding box center [230, 34] width 21 height 7
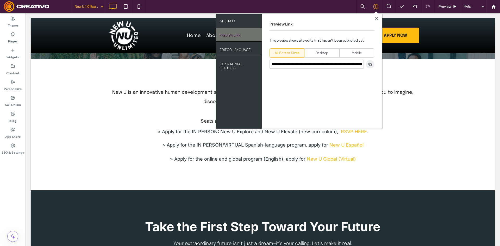
click at [368, 61] on span "button" at bounding box center [370, 64] width 8 height 8
click at [376, 19] on icon at bounding box center [376, 18] width 3 height 3
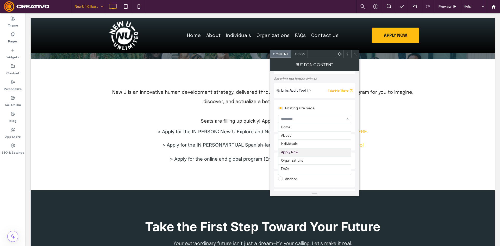
scroll to position [25, 0]
click at [329, 108] on div "Existing site page" at bounding box center [314, 108] width 73 height 8
click at [326, 102] on div "Existing site page Apply Now Create new page Go to Page" at bounding box center [314, 116] width 81 height 32
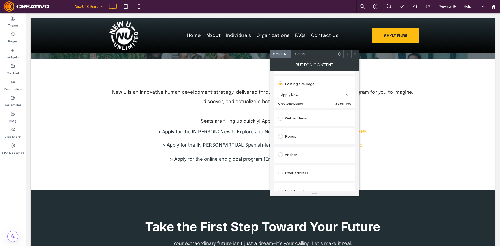
scroll to position [52, 0]
click at [305, 119] on div "Web address" at bounding box center [314, 116] width 73 height 8
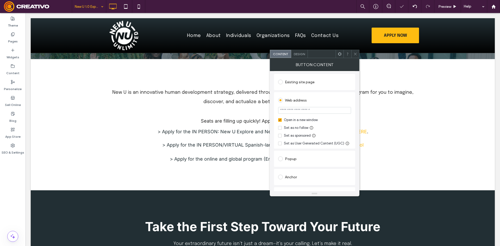
click at [306, 122] on div "Open in a new window" at bounding box center [301, 119] width 34 height 5
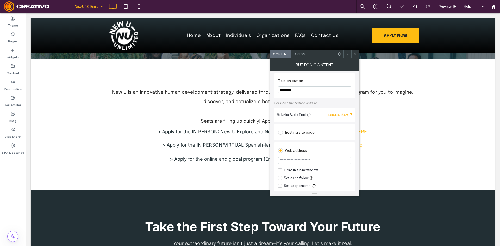
scroll to position [0, 0]
click at [309, 137] on div "Existing site page" at bounding box center [314, 134] width 73 height 8
click at [356, 55] on icon at bounding box center [355, 54] width 4 height 4
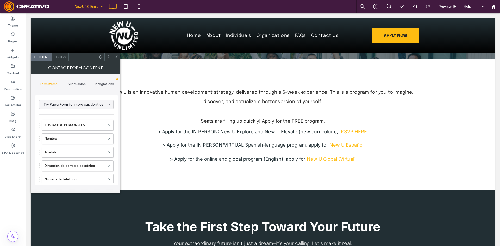
type input "******"
type input "**********"
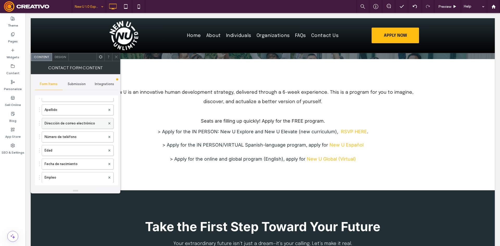
scroll to position [26, 0]
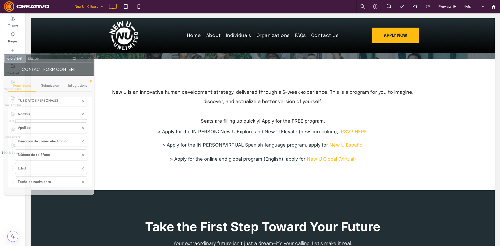
drag, startPoint x: 80, startPoint y: 61, endPoint x: 52, endPoint y: 61, distance: 27.9
click at [52, 61] on div at bounding box center [56, 59] width 28 height 8
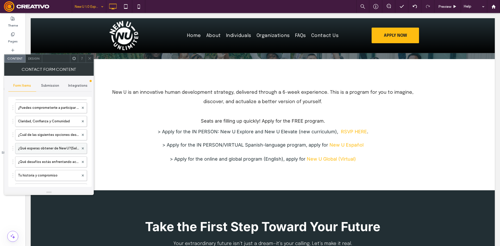
scroll to position [156, 0]
click at [43, 143] on label "¿Qué esperas obtener de New U?(Selecciona hasta 3)" at bounding box center [48, 146] width 61 height 10
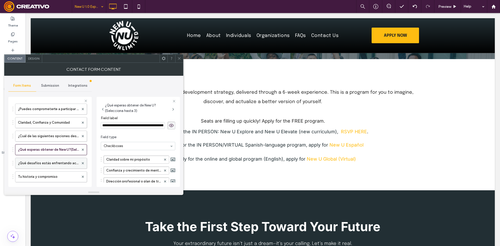
click at [43, 164] on label "¿Qué desafíos estás enfrentando actualmente?" at bounding box center [48, 163] width 61 height 10
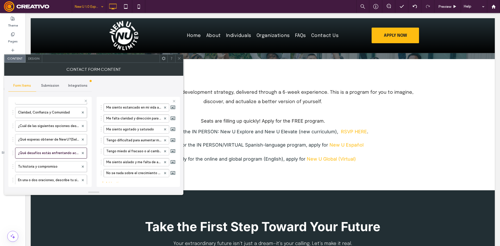
scroll to position [208, 0]
click at [50, 123] on label "Tu historia y compromiso" at bounding box center [48, 125] width 61 height 10
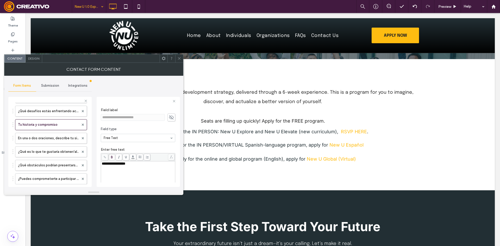
scroll to position [0, 0]
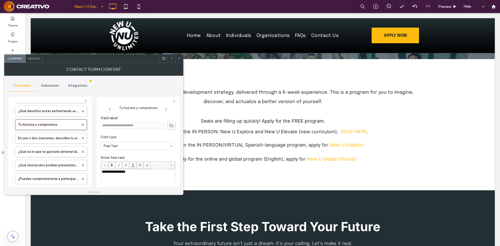
click at [164, 125] on div "**********" at bounding box center [138, 126] width 74 height 8
click at [134, 125] on input "**********" at bounding box center [133, 125] width 64 height 7
click at [128, 177] on div "**********" at bounding box center [138, 183] width 73 height 26
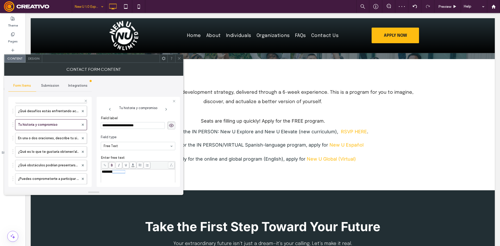
click at [128, 177] on div "**********" at bounding box center [138, 183] width 73 height 26
click at [124, 174] on div at bounding box center [124, 174] width 0 height 0
click at [128, 174] on div "**********" at bounding box center [138, 183] width 73 height 26
click at [124, 174] on div at bounding box center [124, 174] width 0 height 0
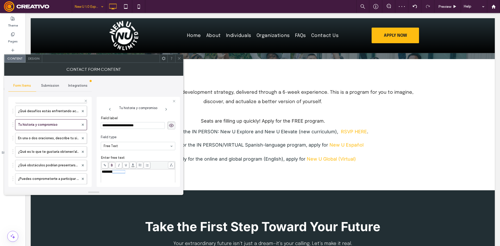
click at [125, 173] on span "**********" at bounding box center [113, 171] width 23 height 3
click at [169, 124] on use at bounding box center [171, 125] width 5 height 3
drag, startPoint x: 144, startPoint y: 174, endPoint x: 98, endPoint y: 174, distance: 45.3
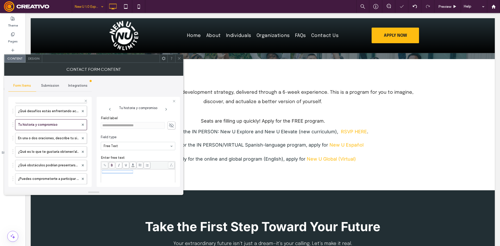
click at [98, 174] on div "**********" at bounding box center [138, 142] width 83 height 90
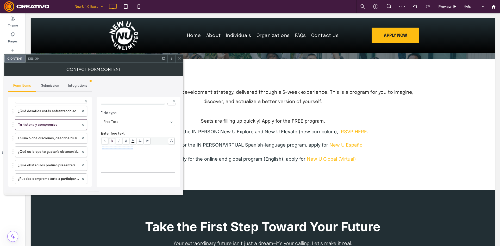
scroll to position [26, 0]
click at [59, 137] on label "En una o dos oraciones, describe tu situación actual en tu desarrollo personal …" at bounding box center [48, 138] width 61 height 10
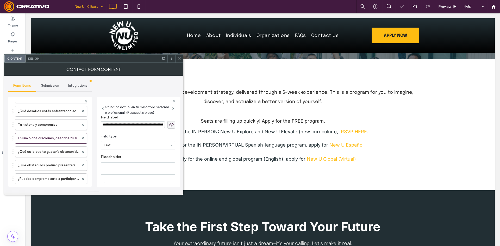
scroll to position [0, 0]
click at [46, 154] on label "¿Qué es lo que te gustaría obtener/alcanzar al final de este programa de 6 sema…" at bounding box center [48, 152] width 61 height 10
click at [49, 165] on label "¿Qué obstáculos podrían presentarse para que no completes el programa de 6 sema…" at bounding box center [48, 165] width 61 height 10
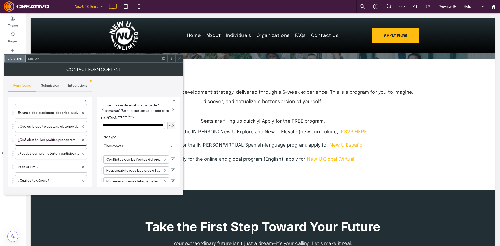
scroll to position [234, 0]
click at [47, 152] on label "¿Puedes comprometerte a participar en al menos 5 de las 6 sesiones?" at bounding box center [48, 153] width 61 height 10
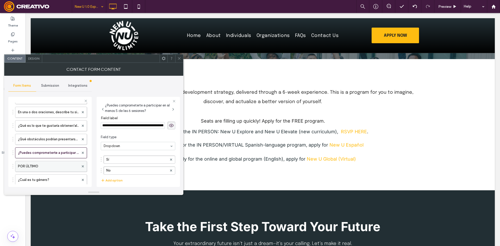
click at [49, 167] on label "POR ÚLTIMO" at bounding box center [48, 166] width 61 height 10
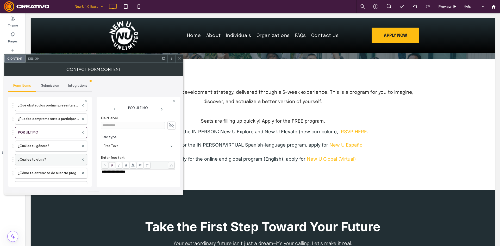
scroll to position [286, 0]
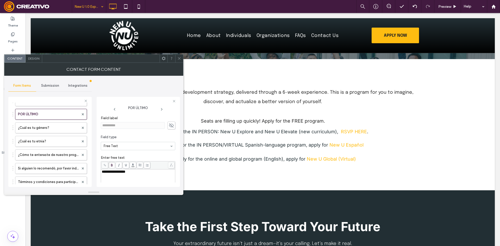
drag, startPoint x: 169, startPoint y: 126, endPoint x: 136, endPoint y: 123, distance: 33.0
click at [169, 127] on icon at bounding box center [171, 126] width 5 height 6
click at [115, 128] on input "**********" at bounding box center [133, 125] width 64 height 7
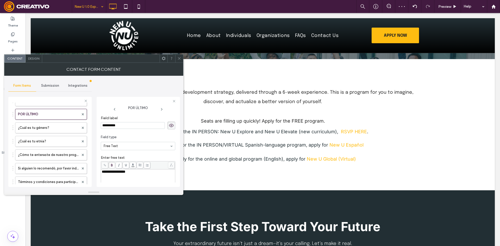
click at [126, 174] on div "**********" at bounding box center [138, 183] width 73 height 26
click at [125, 174] on div "**********" at bounding box center [138, 183] width 73 height 26
drag, startPoint x: 125, startPoint y: 174, endPoint x: 113, endPoint y: 172, distance: 12.6
click at [113, 172] on span "**********" at bounding box center [113, 171] width 23 height 3
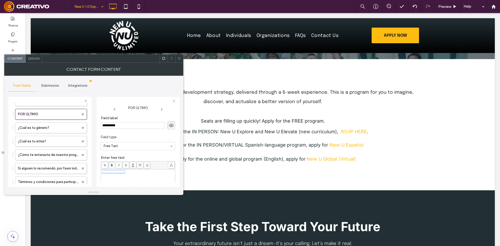
click at [113, 172] on span "**********" at bounding box center [113, 171] width 23 height 3
click at [169, 126] on icon at bounding box center [171, 126] width 5 height 6
click at [139, 178] on div "**********" at bounding box center [138, 183] width 73 height 26
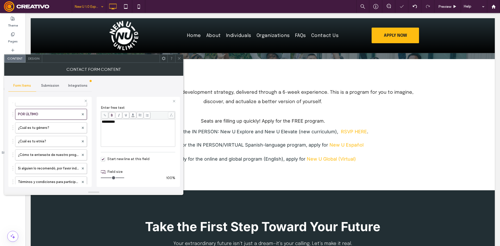
click at [159, 106] on label "Enter free text" at bounding box center [138, 108] width 74 height 6
click at [179, 59] on icon at bounding box center [179, 59] width 4 height 4
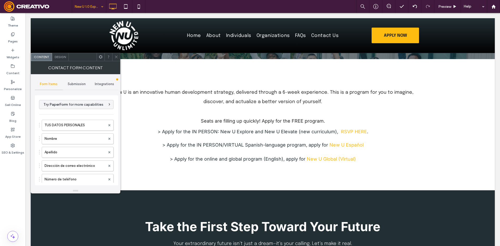
click at [116, 55] on icon at bounding box center [116, 57] width 4 height 4
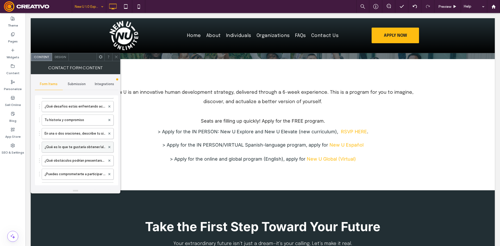
scroll to position [234, 0]
click at [67, 159] on label "POR ÚLTIMO" at bounding box center [75, 162] width 61 height 10
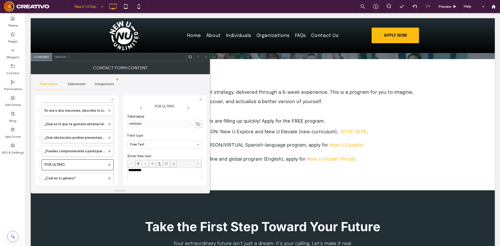
click at [155, 173] on div "**********" at bounding box center [164, 182] width 73 height 26
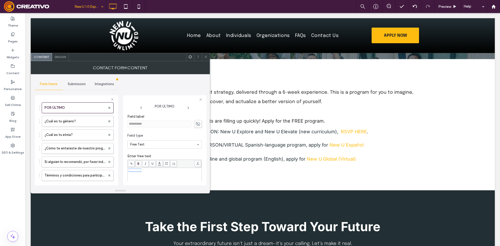
scroll to position [286, 0]
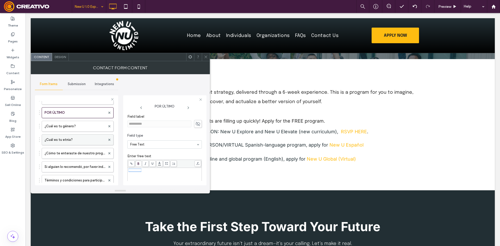
click at [67, 139] on label "¿Cuál es tu etnia?" at bounding box center [75, 140] width 61 height 10
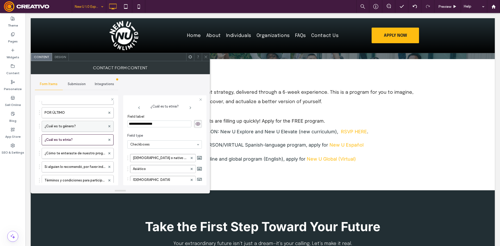
click at [77, 128] on label "¿Cuál es tu género?" at bounding box center [75, 126] width 61 height 10
click at [61, 108] on label "POR ÚLTIMO" at bounding box center [75, 113] width 61 height 10
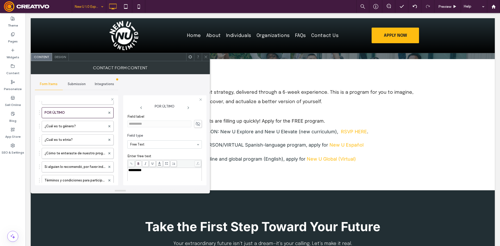
click at [134, 174] on div "**********" at bounding box center [164, 182] width 73 height 26
click at [131, 173] on div at bounding box center [131, 173] width 0 height 0
click at [136, 174] on div "**********" at bounding box center [164, 182] width 73 height 26
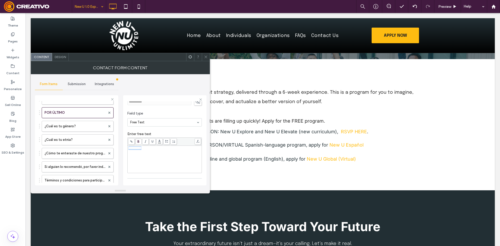
scroll to position [36, 0]
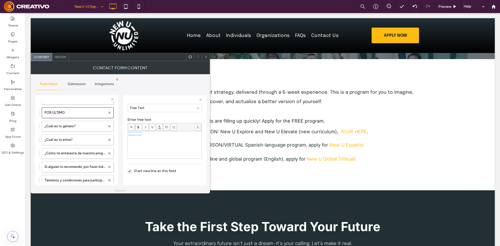
drag, startPoint x: 153, startPoint y: 174, endPoint x: 128, endPoint y: 152, distance: 33.2
click at [128, 152] on div "**********" at bounding box center [164, 145] width 73 height 26
click at [155, 135] on div "**********" at bounding box center [164, 134] width 73 height 4
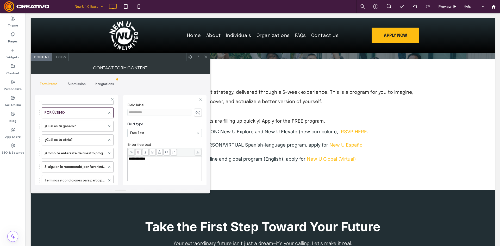
scroll to position [10, 0]
click at [194, 112] on span at bounding box center [198, 114] width 8 height 8
click at [187, 112] on input "**********" at bounding box center [159, 113] width 64 height 7
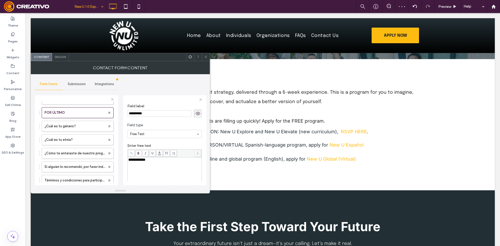
paste input "***"
type input "**********"
click at [196, 114] on icon at bounding box center [197, 114] width 5 height 6
click at [204, 57] on icon at bounding box center [206, 57] width 4 height 4
